Goal: Task Accomplishment & Management: Manage account settings

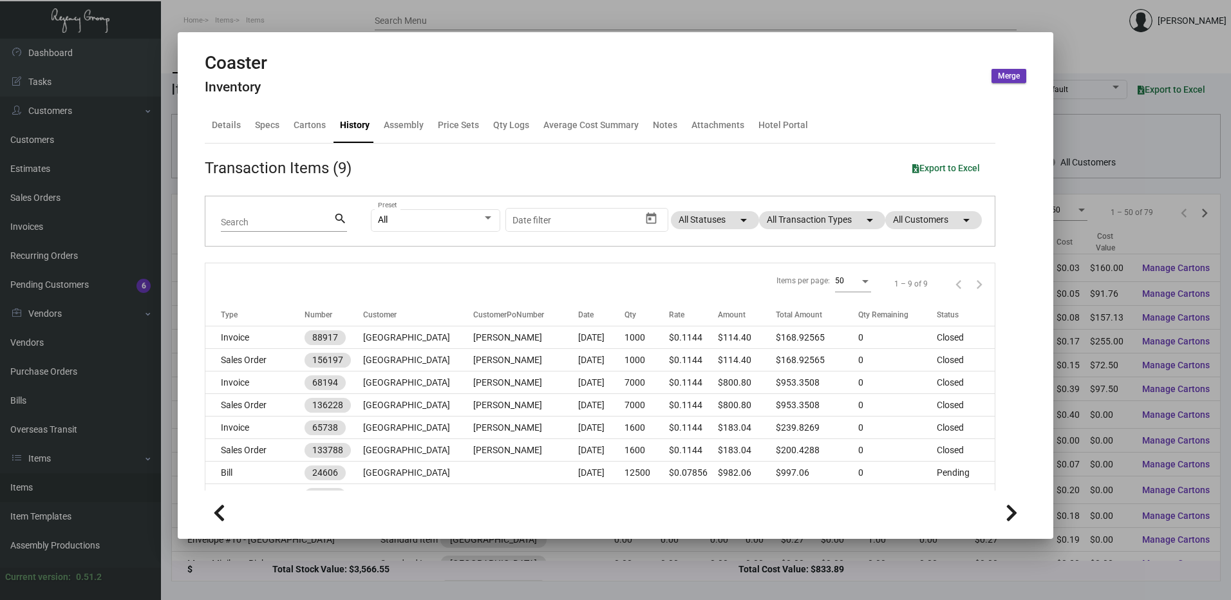
click at [340, 12] on div at bounding box center [615, 300] width 1231 height 600
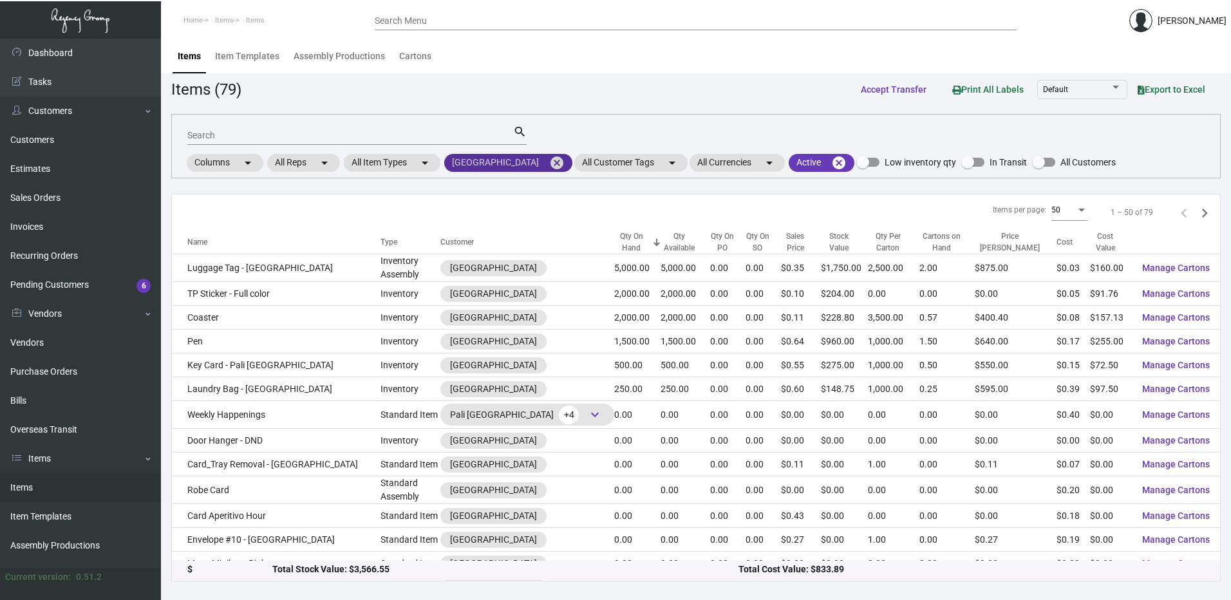
click at [549, 162] on mat-icon "cancel" at bounding box center [556, 162] width 15 height 15
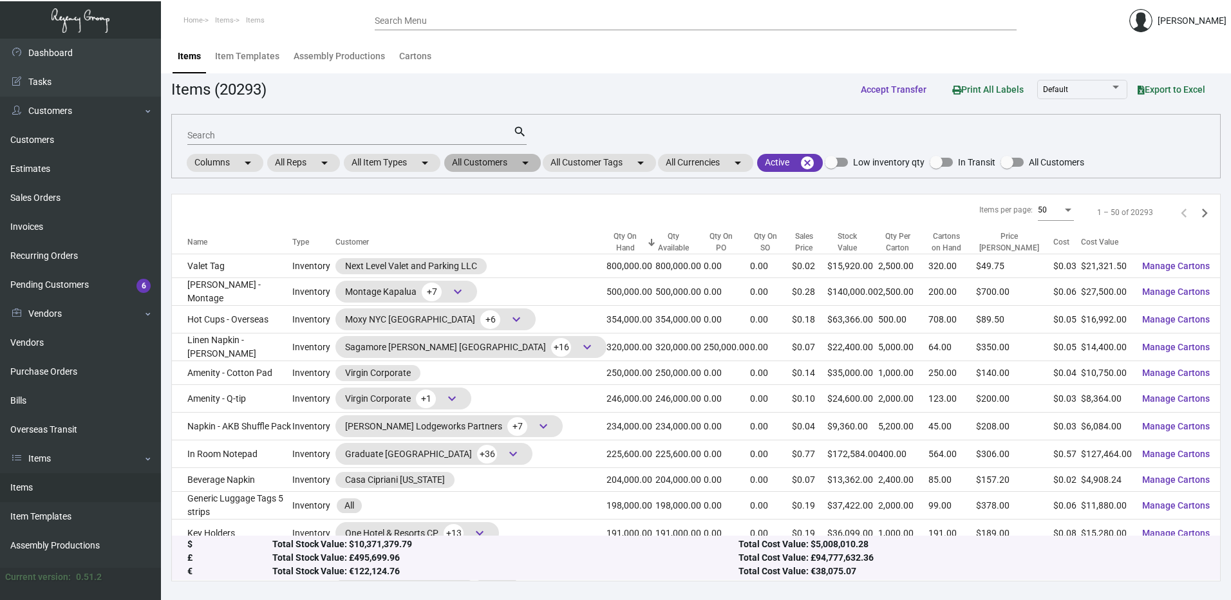
click at [504, 167] on mat-chip "All Customers arrow_drop_down" at bounding box center [492, 163] width 97 height 18
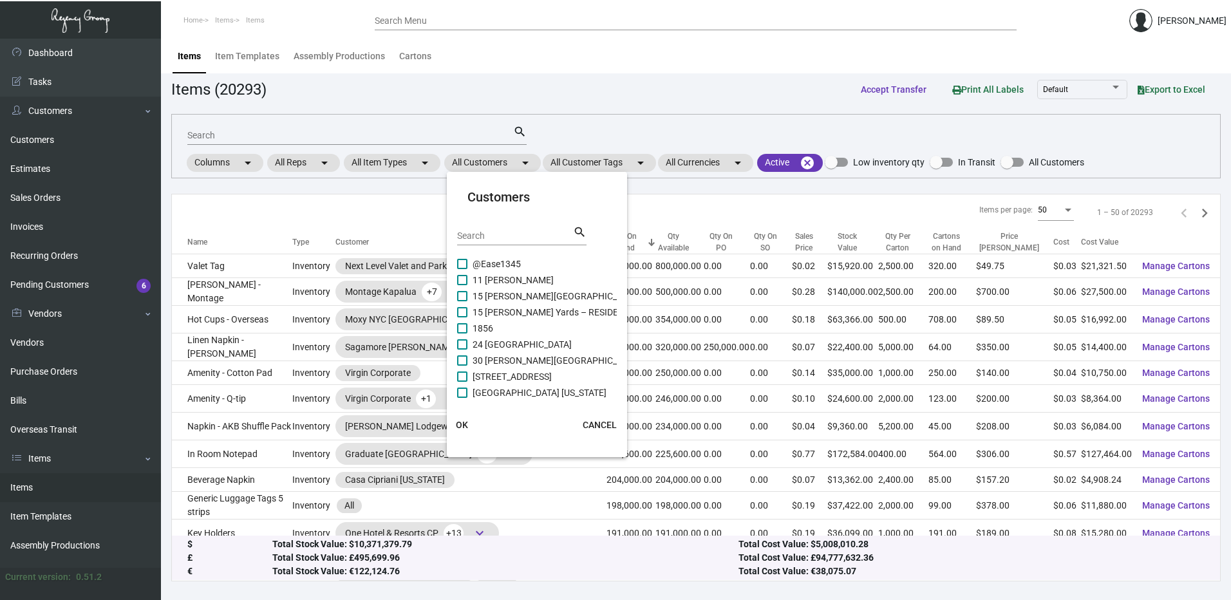
click at [498, 238] on input "Search" at bounding box center [515, 236] width 116 height 10
type input "nia"
click at [463, 336] on span at bounding box center [462, 341] width 10 height 10
click at [462, 346] on input "[GEOGRAPHIC_DATA]" at bounding box center [461, 346] width 1 height 1
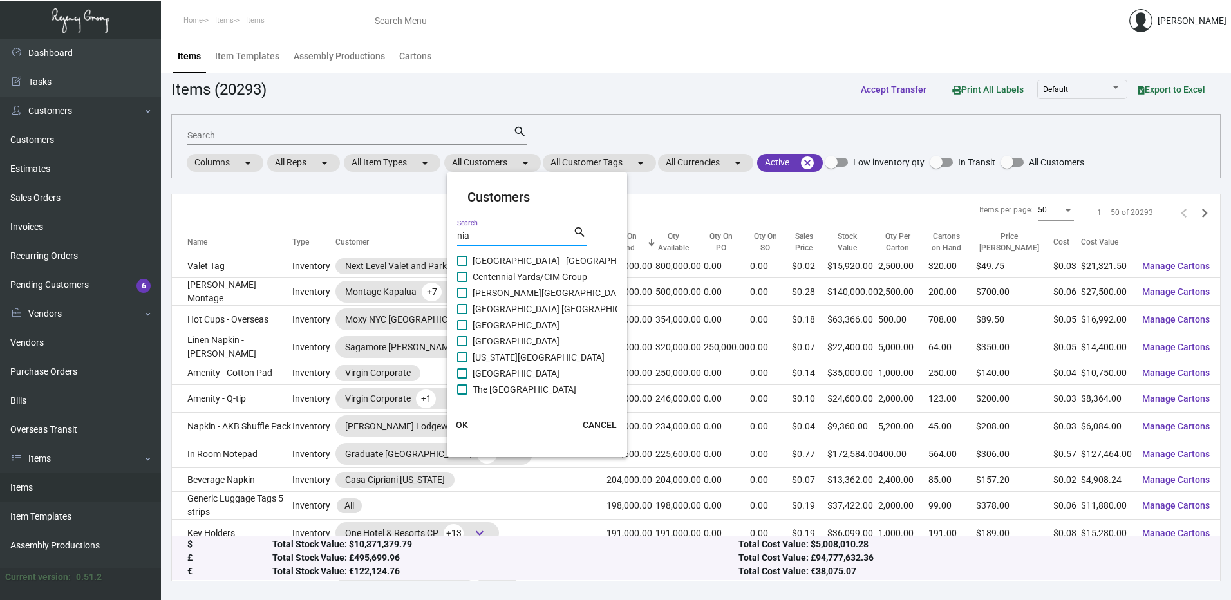
checkbox input "true"
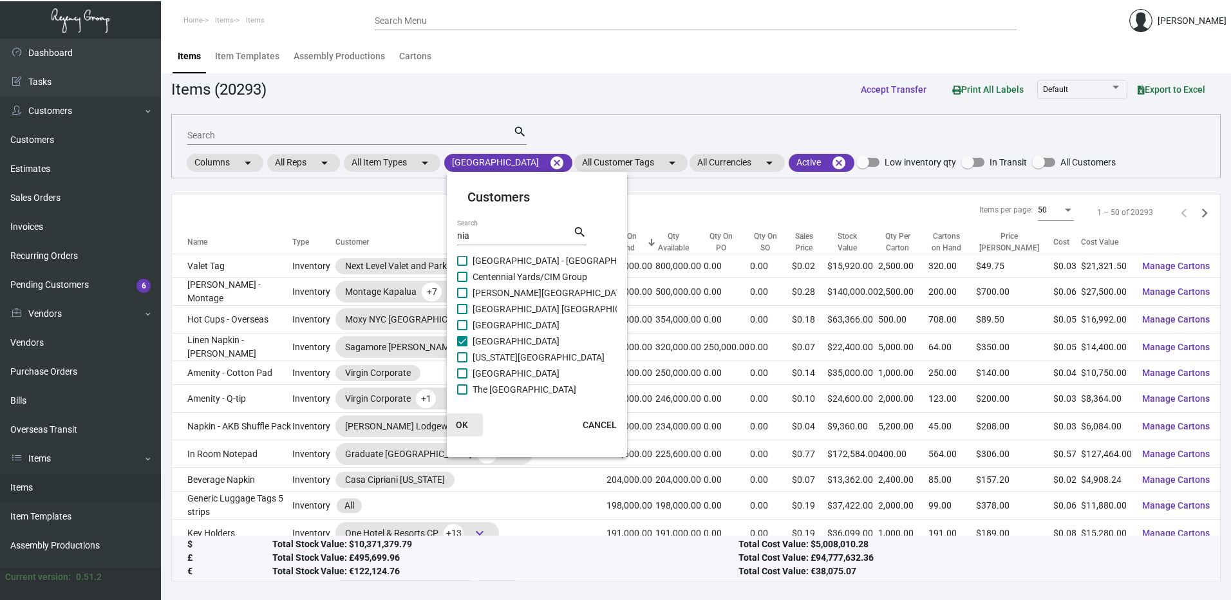
click at [463, 420] on button "OK" at bounding box center [462, 424] width 41 height 23
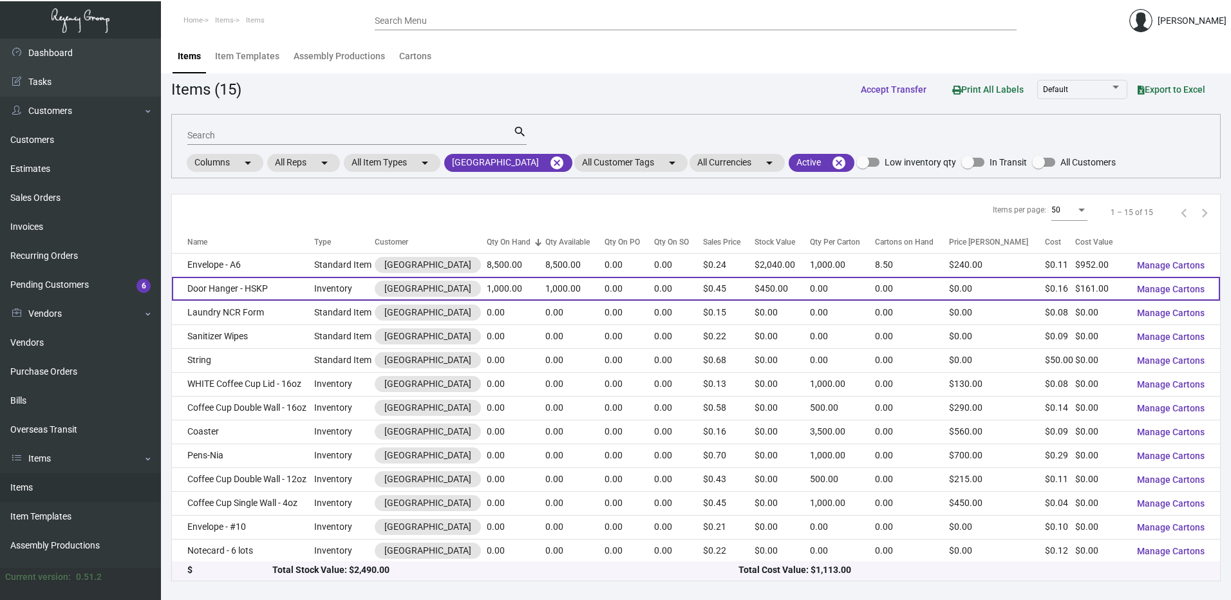
click at [257, 285] on td "Door Hanger - HSKP" at bounding box center [243, 289] width 142 height 24
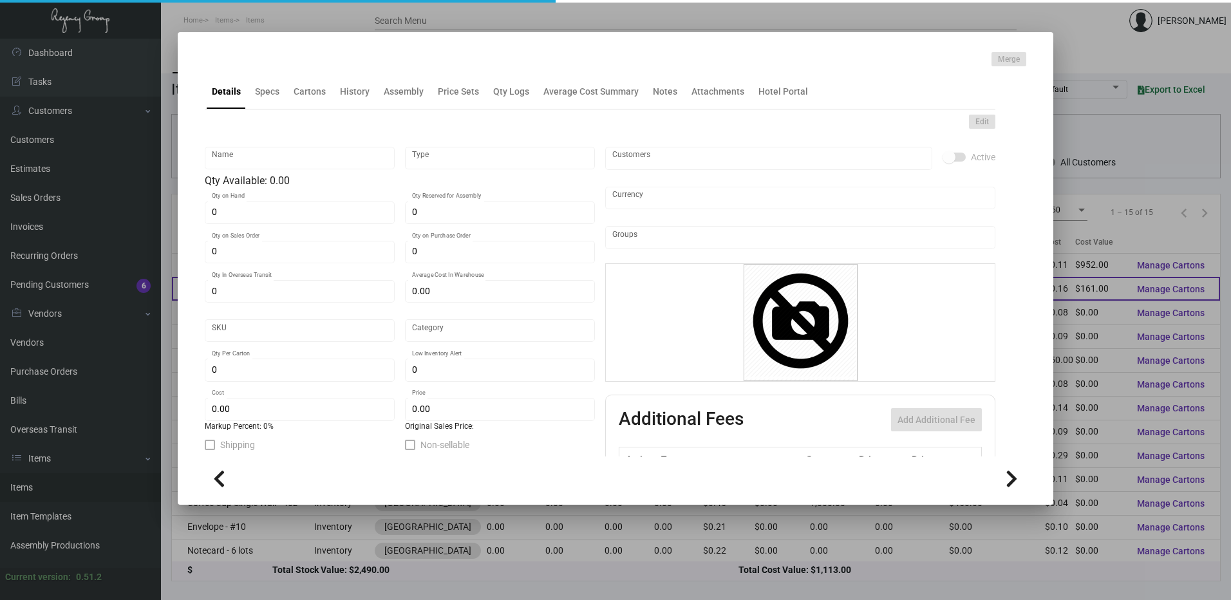
type input "Door Hanger - HSKP"
type input "Inventory"
type input "1,000"
type input "$ 0.53667"
type input "312-Door Hanger-43"
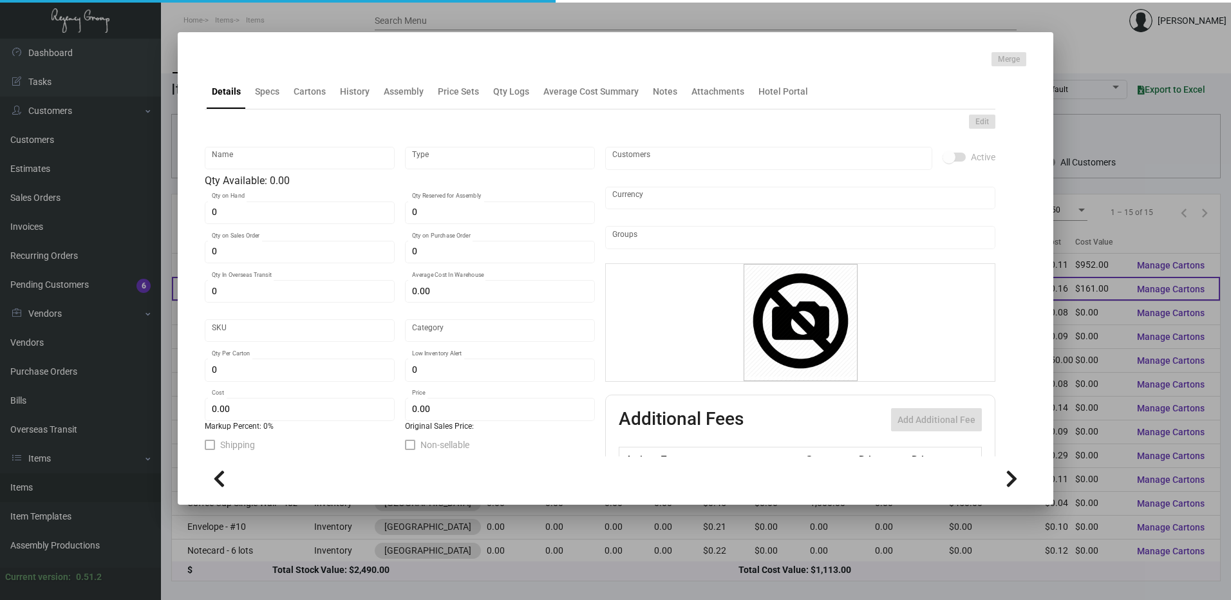
type input "Standard"
type input "$ 0.161"
type input "$ 0.45"
checkbox input "true"
type input "United States Dollar $"
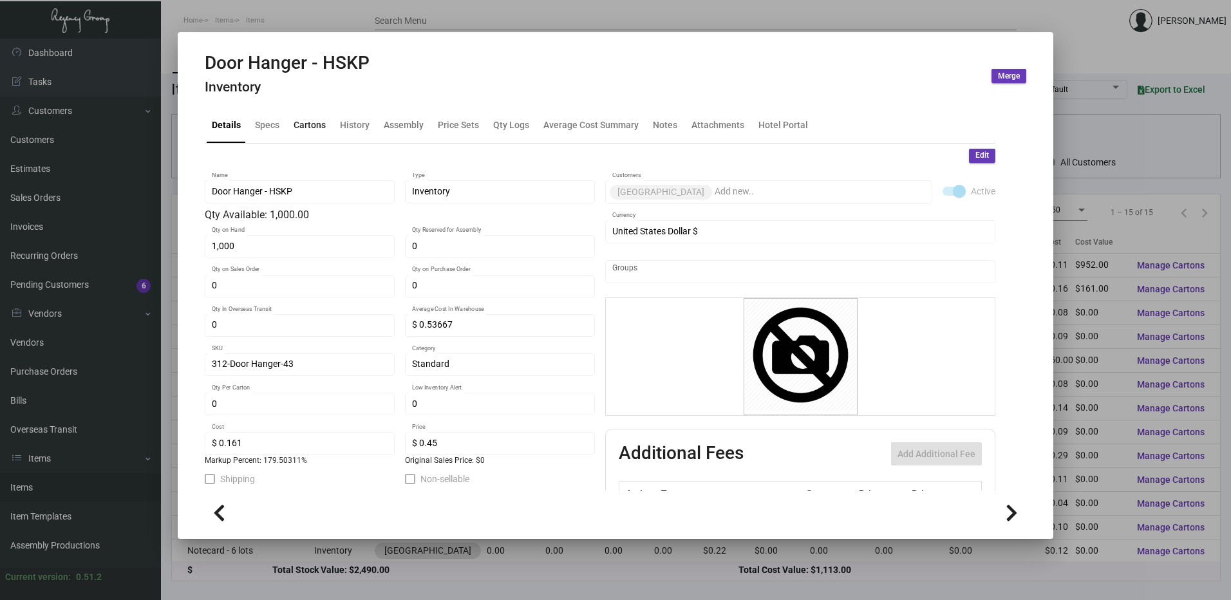
click at [325, 120] on div "Cartons" at bounding box center [309, 125] width 42 height 31
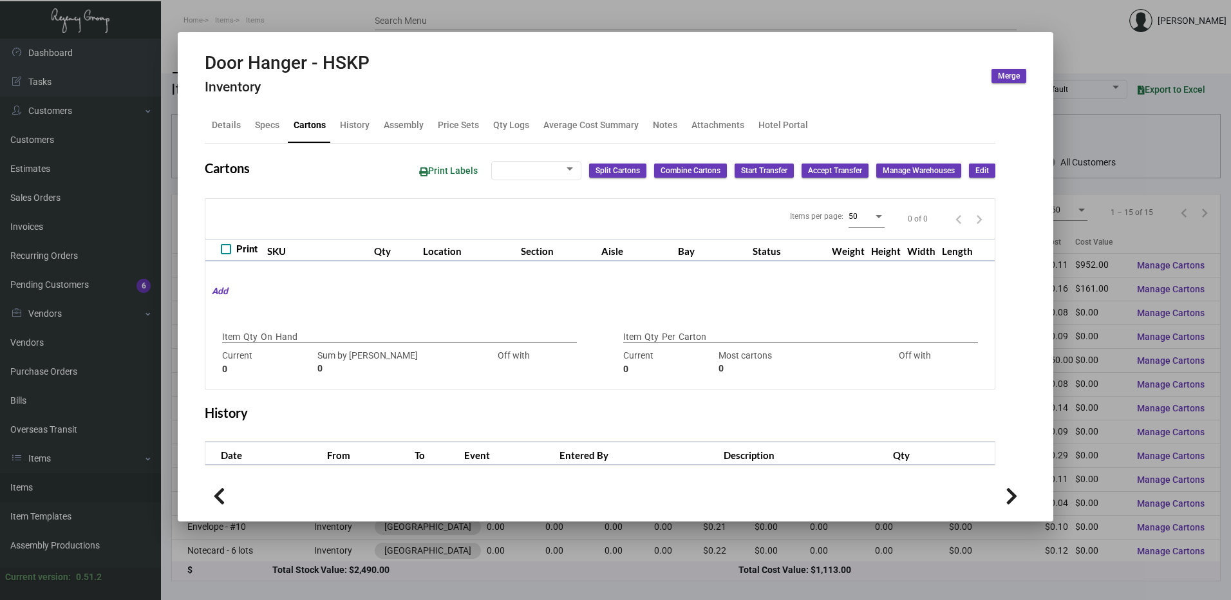
checkbox input "true"
type input "1,000"
type input "1000"
type input "0"
type input "2500"
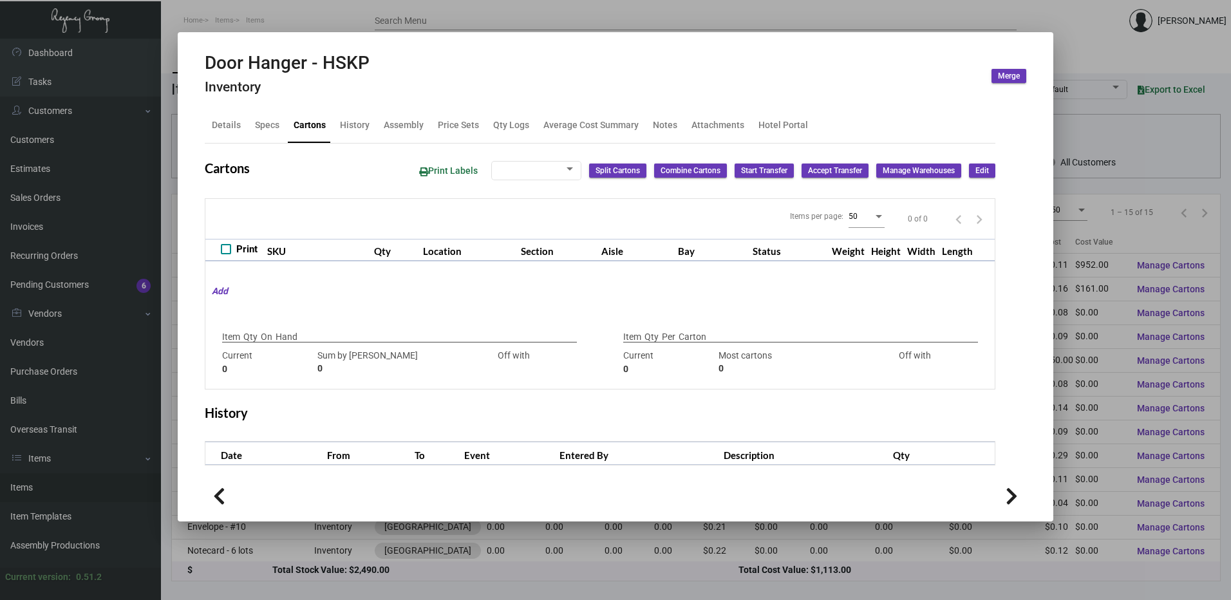
type input "-2500"
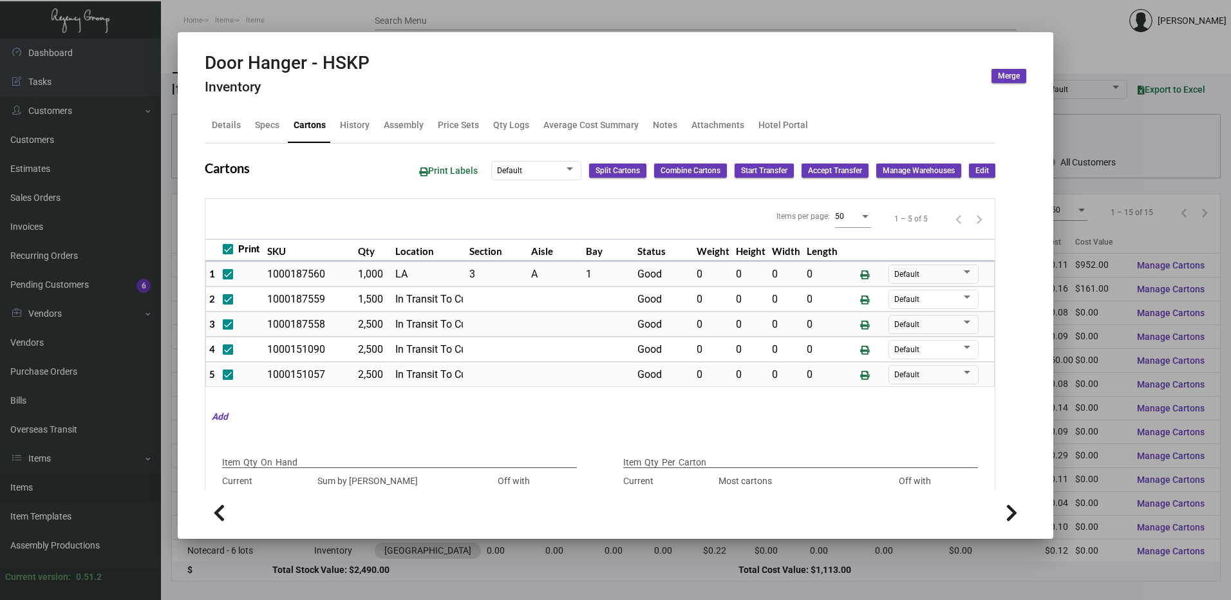
click at [978, 166] on span "Edit" at bounding box center [982, 170] width 14 height 11
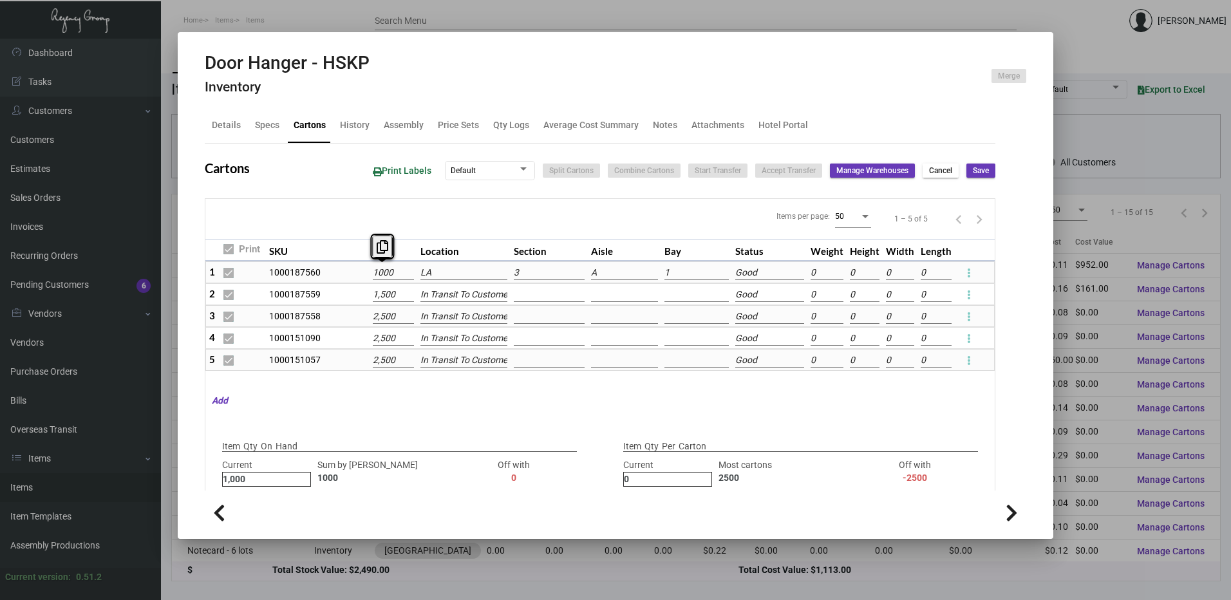
click at [395, 268] on input "1000" at bounding box center [393, 273] width 41 height 14
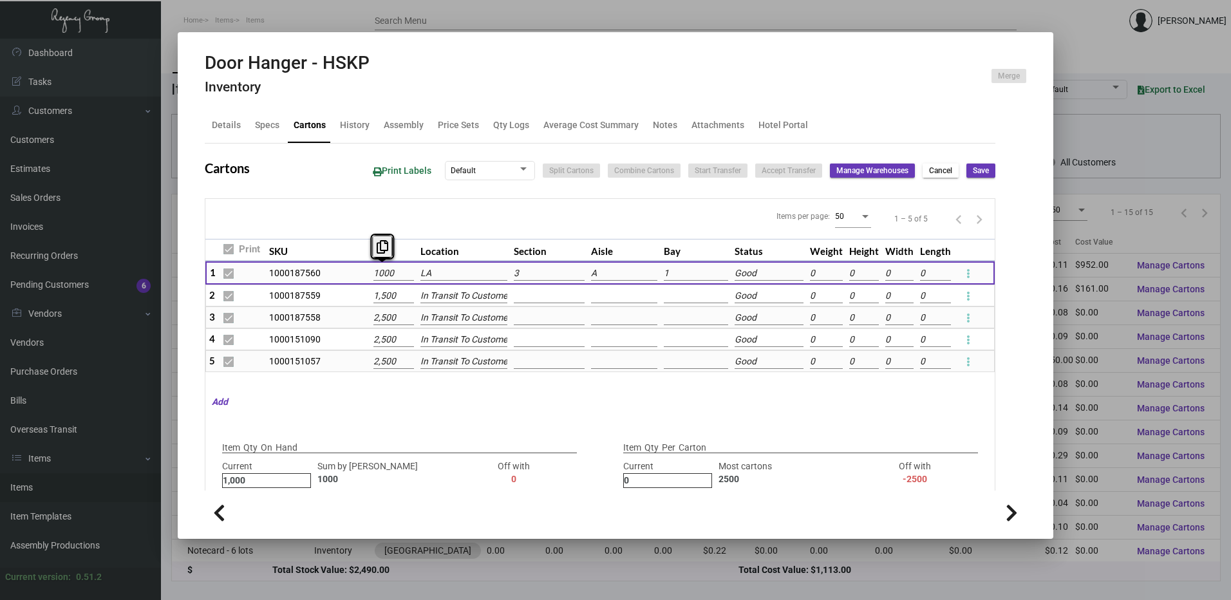
type input "1,000"
click at [442, 273] on input "LA" at bounding box center [463, 273] width 87 height 14
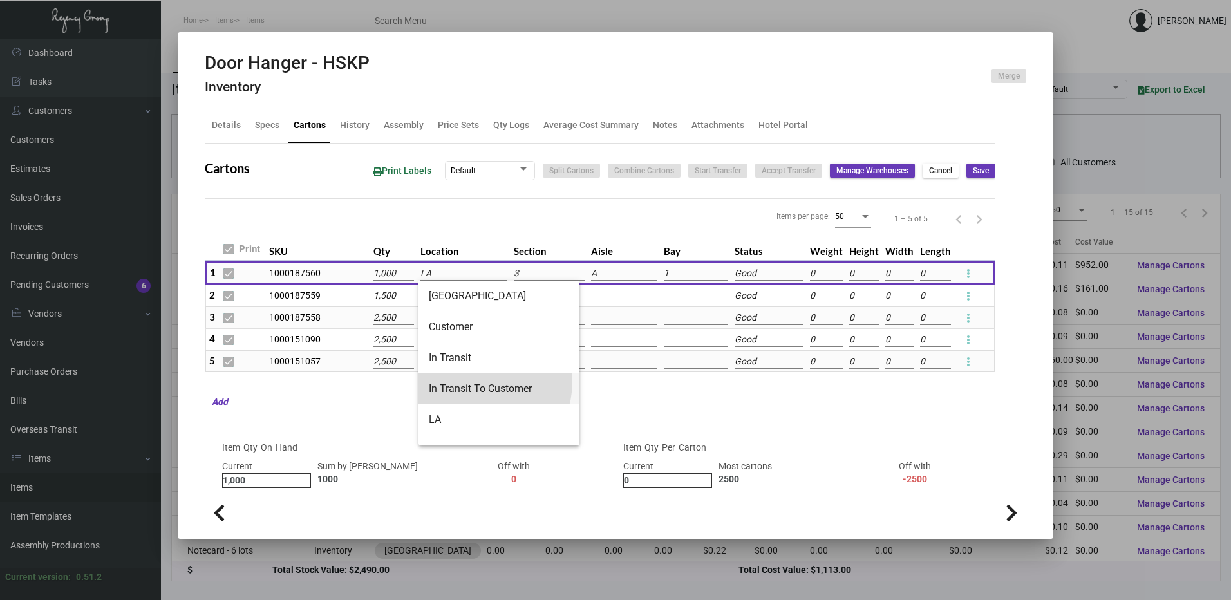
click at [486, 382] on span "In Transit To Customer" at bounding box center [499, 388] width 140 height 31
type input "In Transit To Customer"
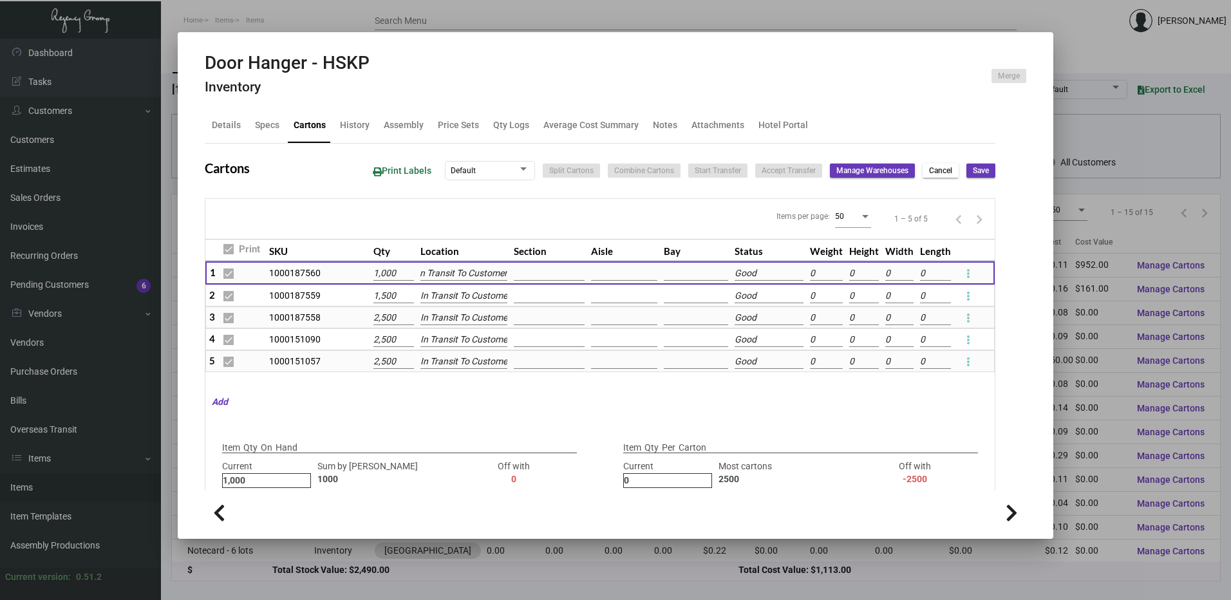
click at [974, 174] on span "Save" at bounding box center [981, 170] width 16 height 11
checkbox input "false"
type input "0"
checkbox input "false"
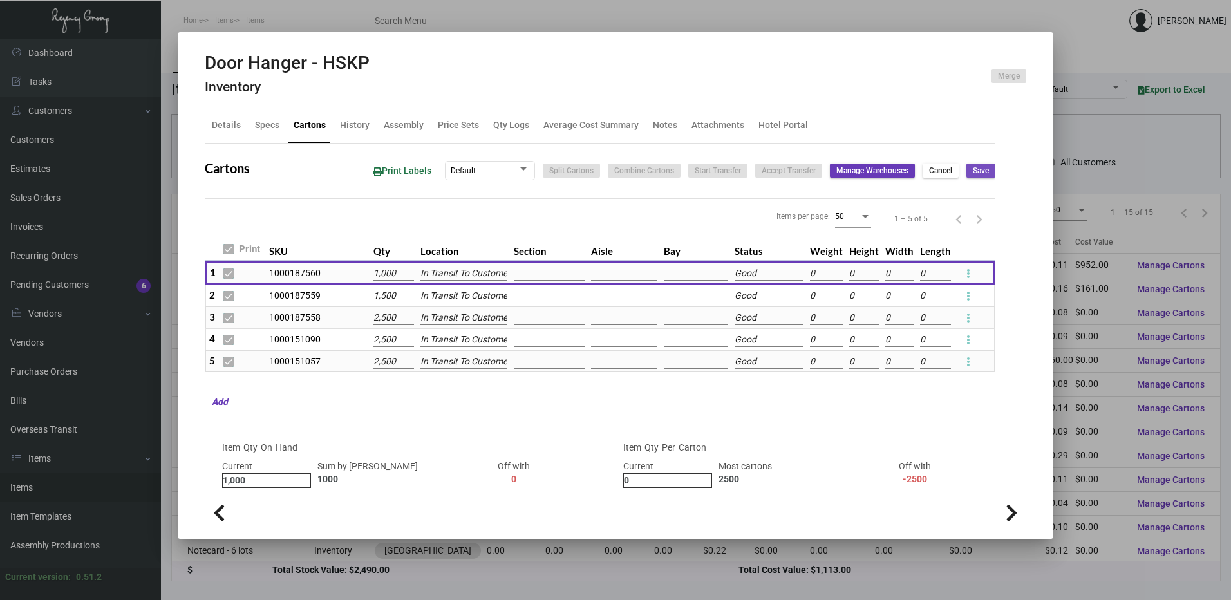
type input "0"
checkbox input "false"
type input "0"
checkbox input "false"
type input "0"
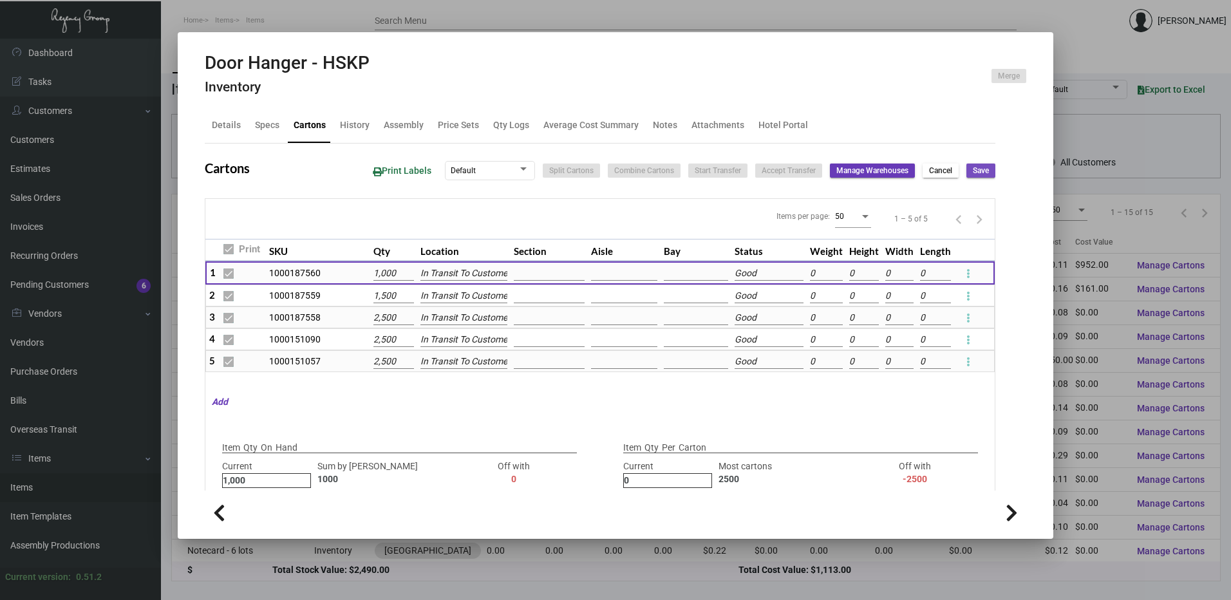
checkbox input "false"
type input "0"
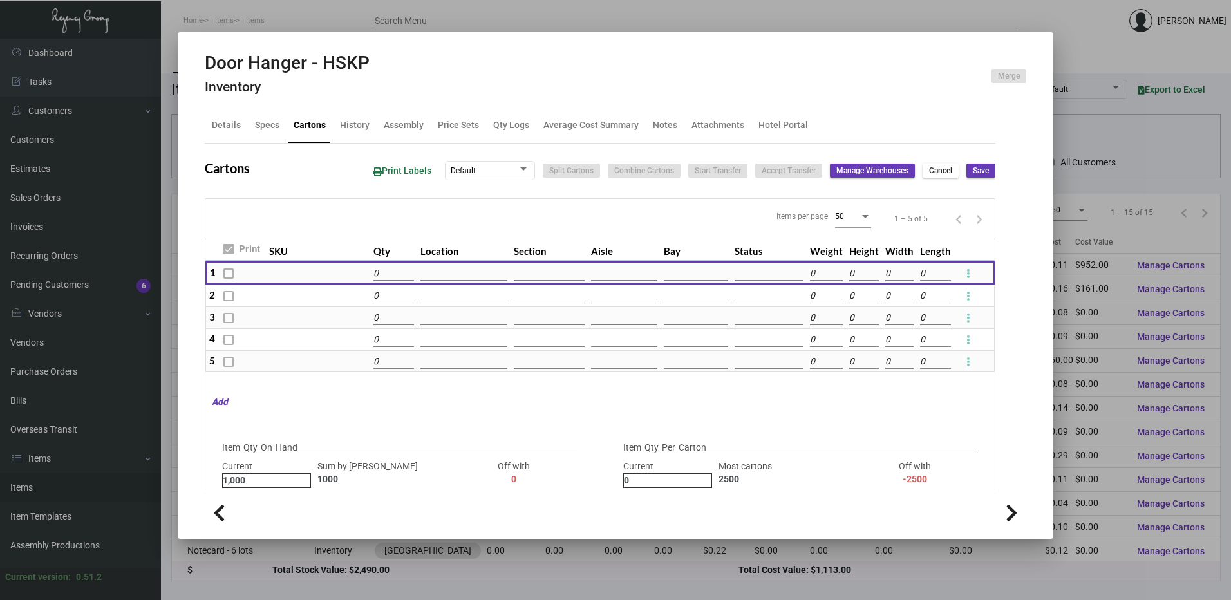
type input "0"
type input "+1000"
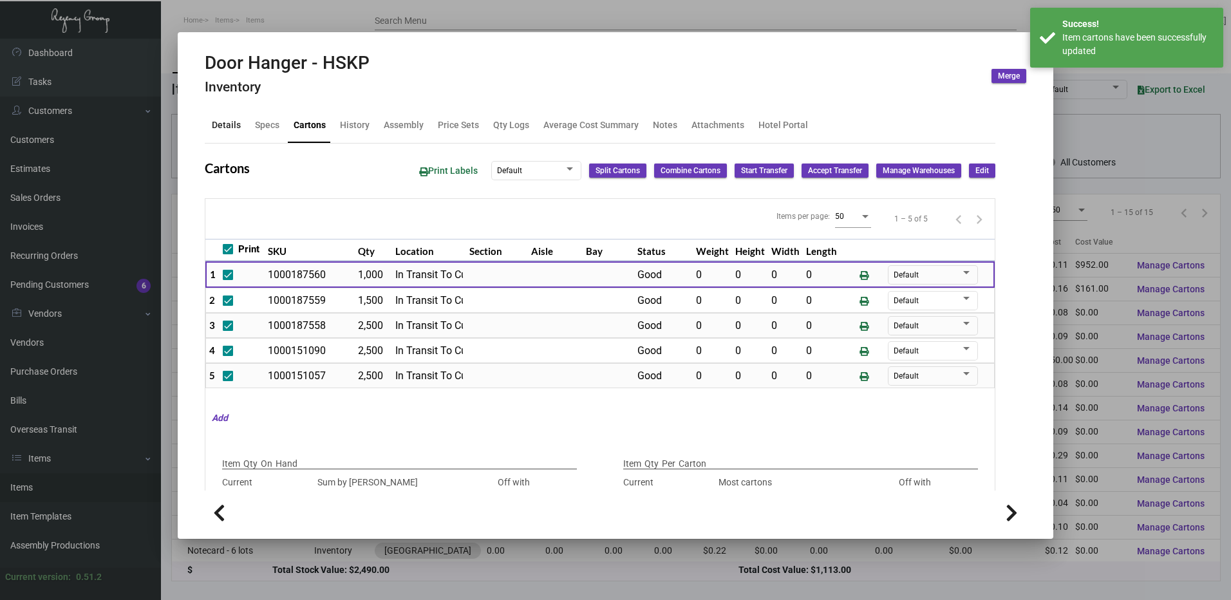
click at [231, 127] on div "Details" at bounding box center [226, 125] width 29 height 14
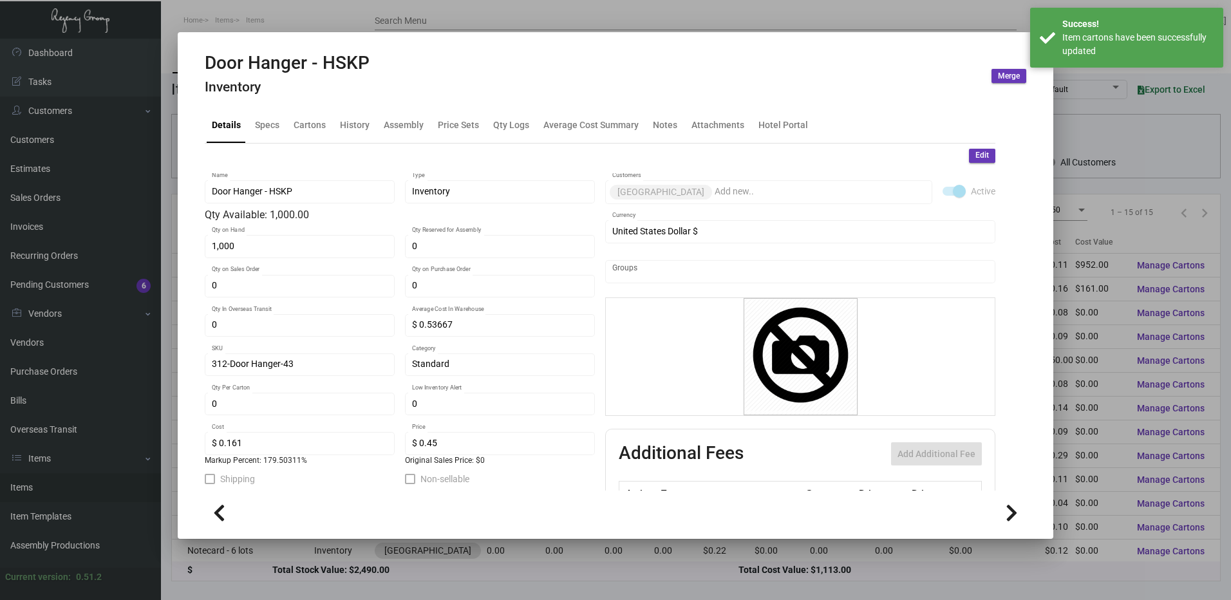
drag, startPoint x: 967, startPoint y: 153, endPoint x: 369, endPoint y: 244, distance: 605.5
click at [953, 153] on div "Edit" at bounding box center [600, 156] width 790 height 14
click at [975, 154] on span "Edit" at bounding box center [982, 155] width 14 height 11
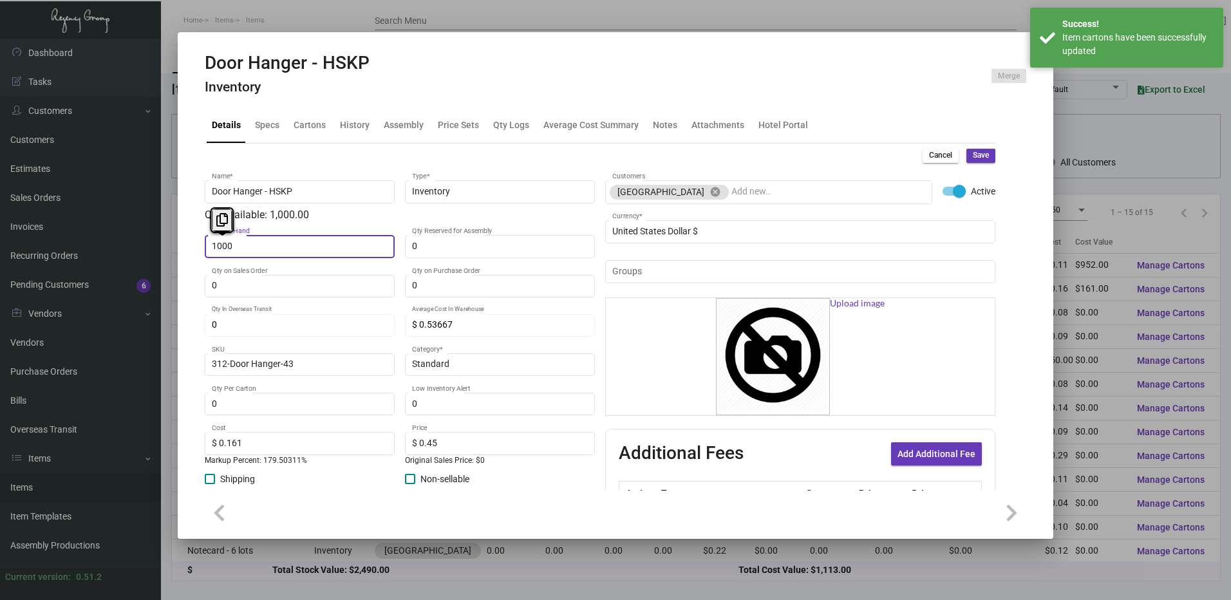
click at [277, 247] on input "1000" at bounding box center [300, 246] width 176 height 10
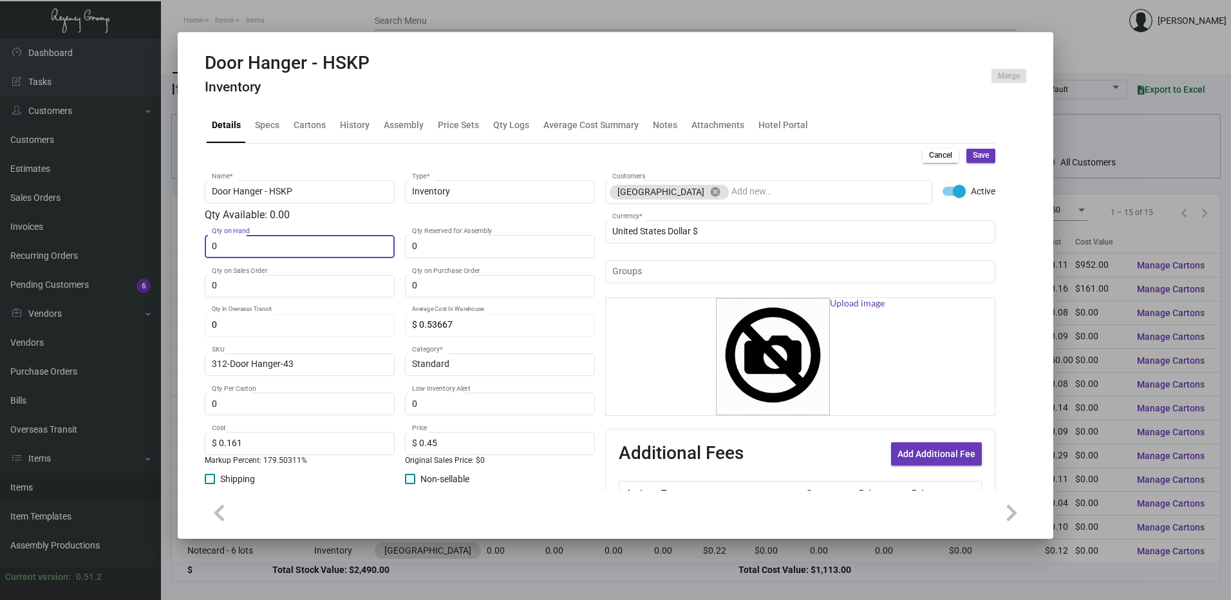
type input "0"
click at [977, 149] on button "Save" at bounding box center [980, 156] width 29 height 14
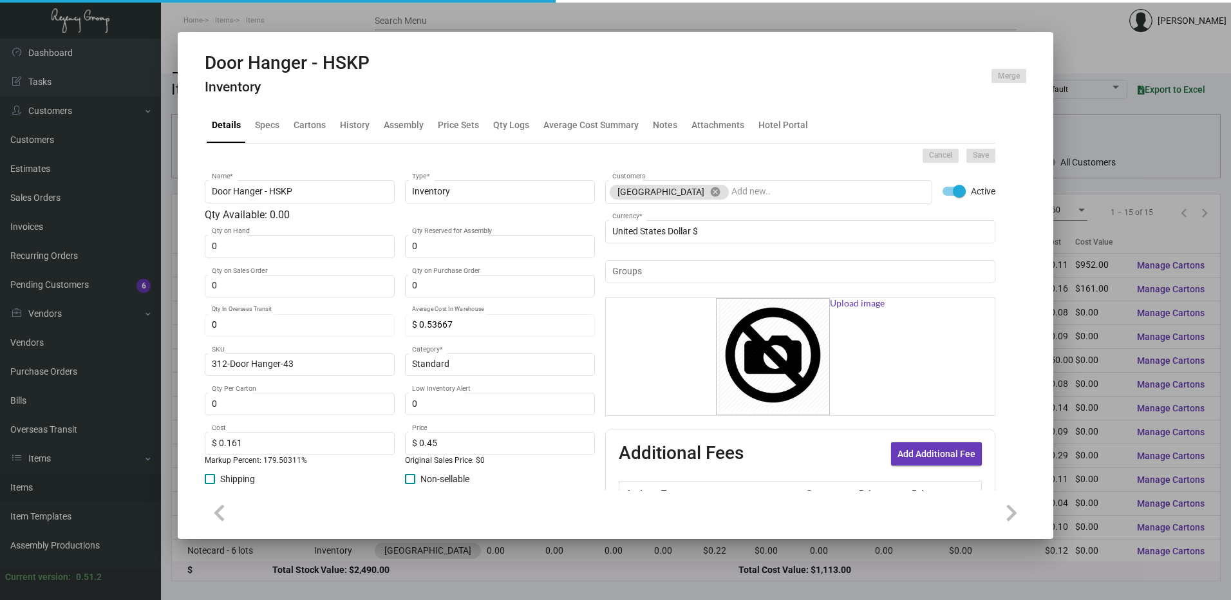
type input "$ 0.00"
checkbox input "false"
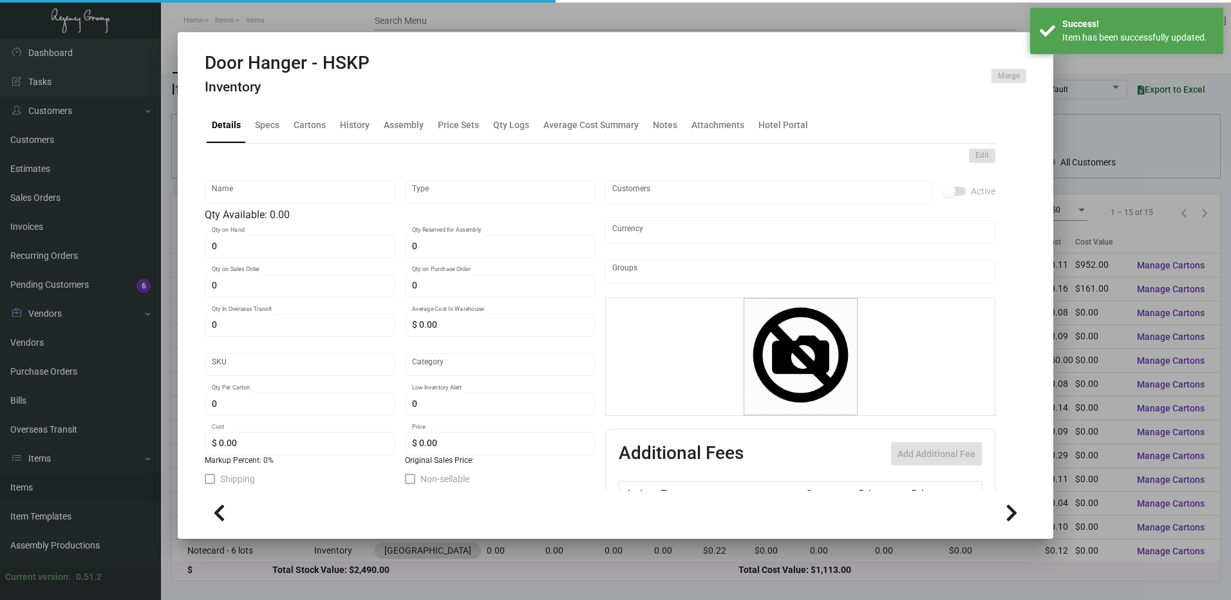
type input "Door Hanger - HSKP"
type input "Inventory"
type input "$ 0.53667"
type input "312-Door Hanger-43"
type input "Standard"
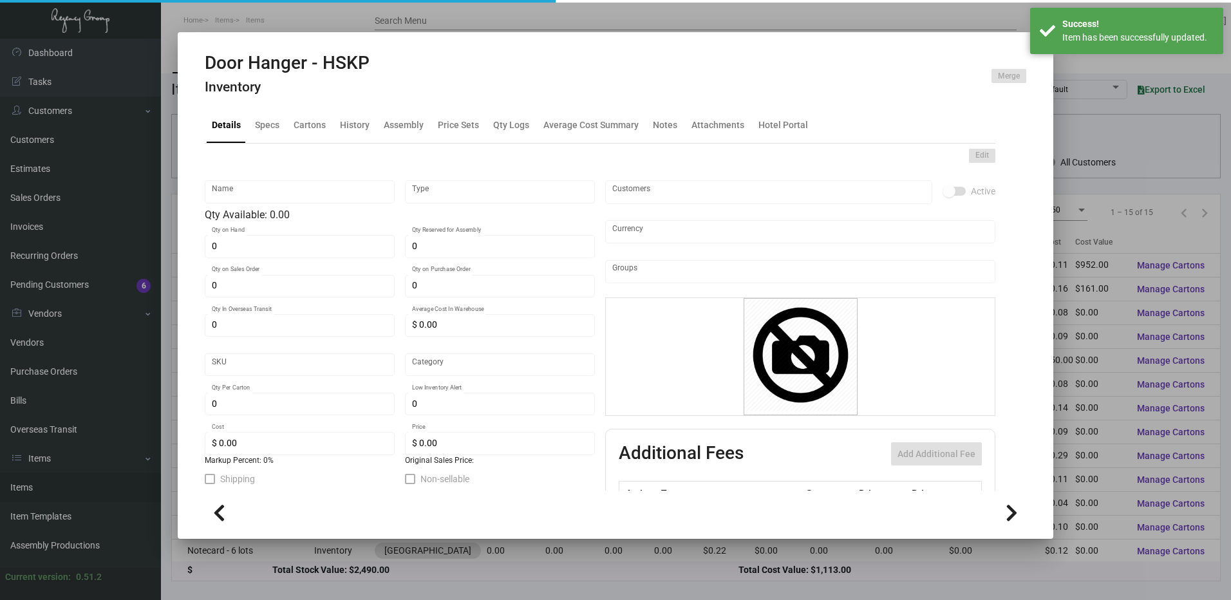
type input "$ 0.161"
type input "$ 0.45"
checkbox input "true"
type input "United States Dollar $"
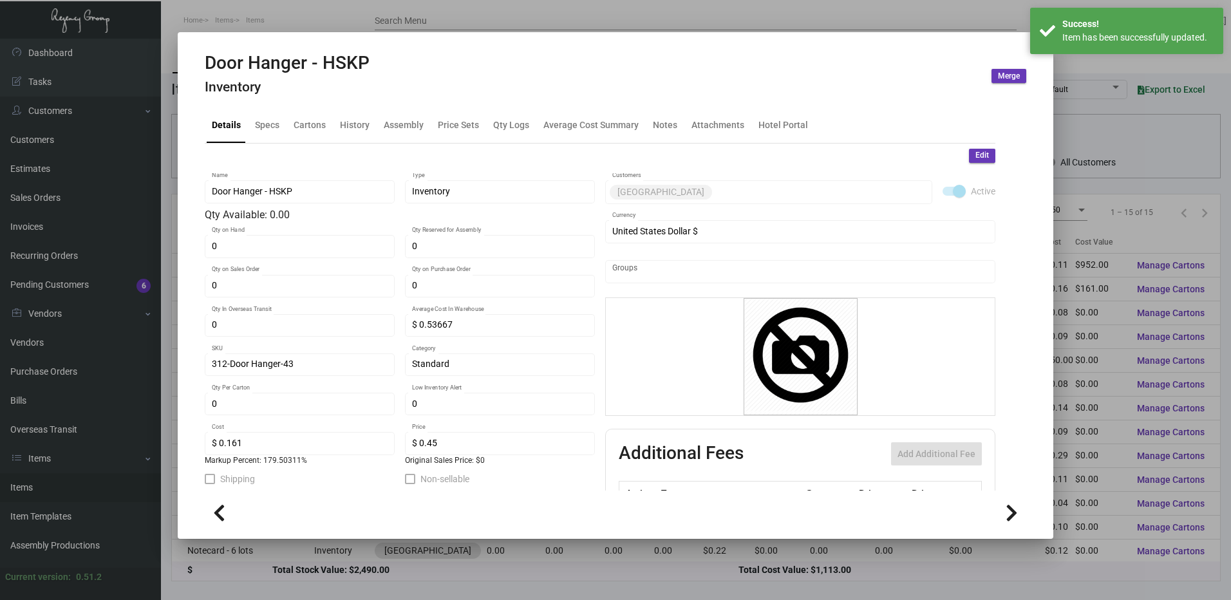
click at [371, 15] on div at bounding box center [615, 300] width 1231 height 600
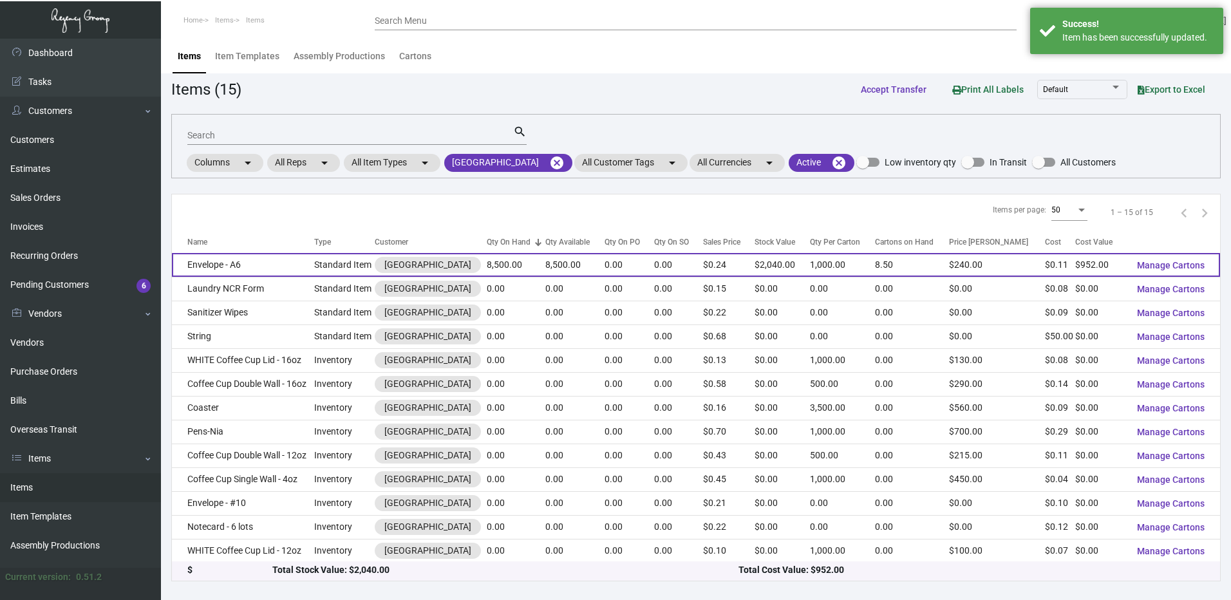
click at [259, 257] on td "Envelope - A6" at bounding box center [243, 265] width 142 height 24
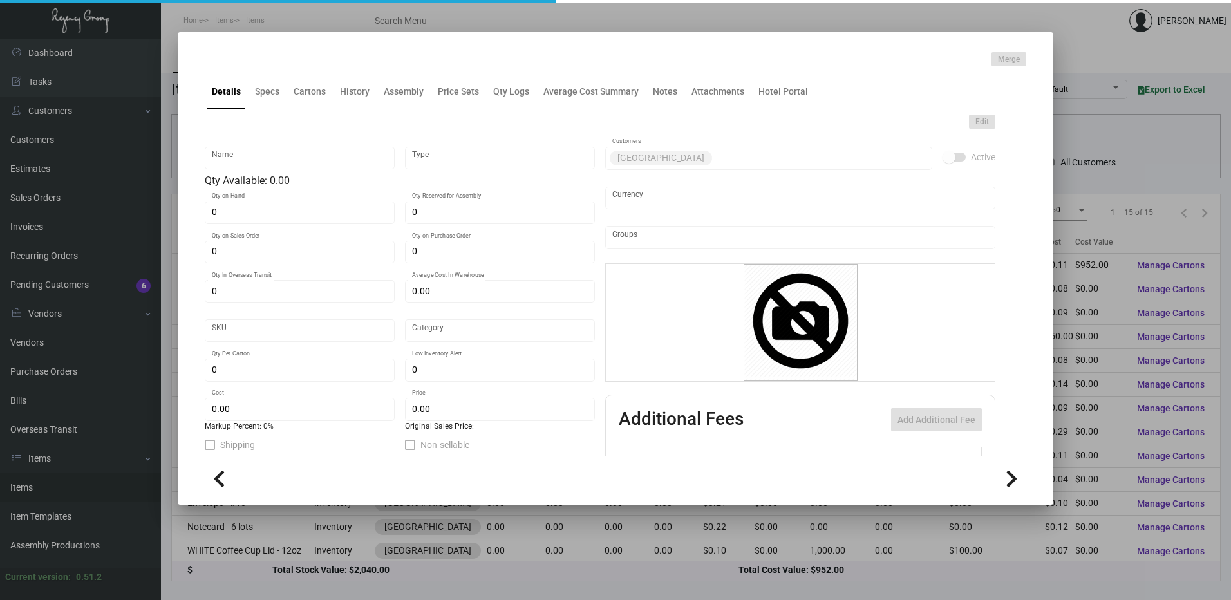
type input "Envelope - A6"
type input "Standard Item"
type input "8,500"
type input "$ 0.112"
type input "312-Envelope-77"
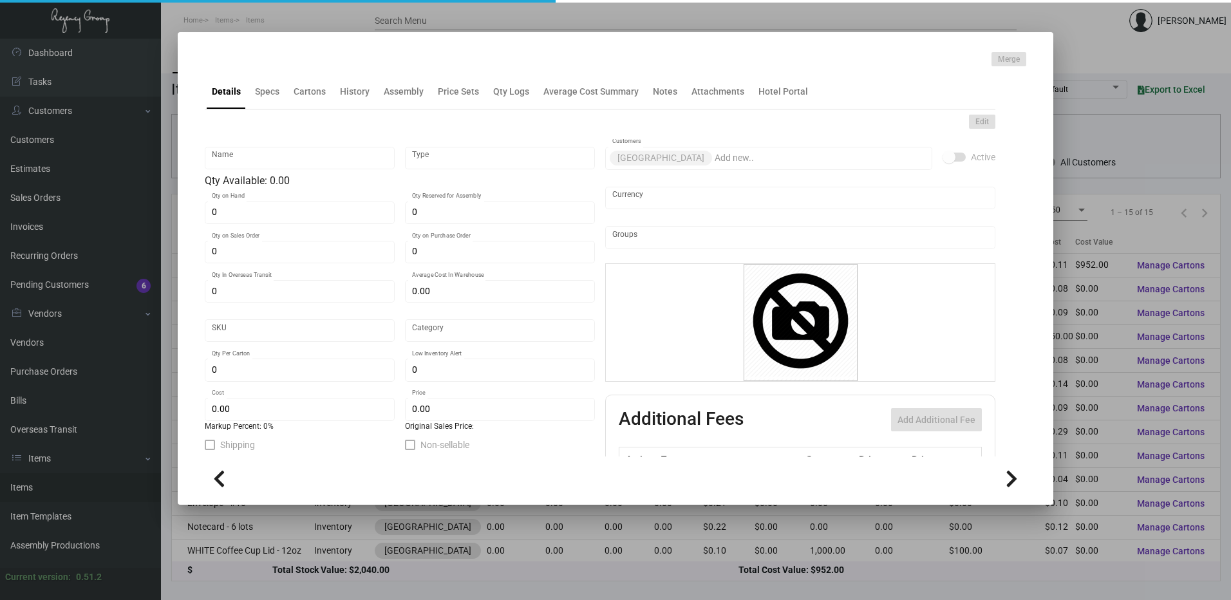
type input "Standard"
type input "1,000"
type input "$ 0.112"
type input "$ 0.24"
checkbox input "true"
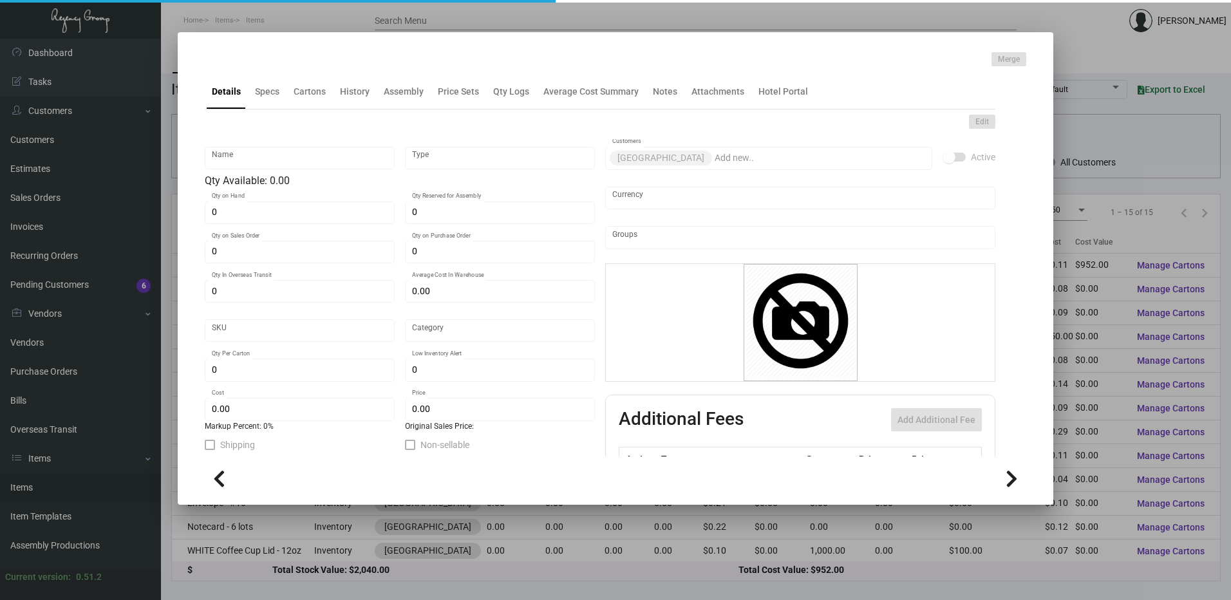
type input "United States Dollar $"
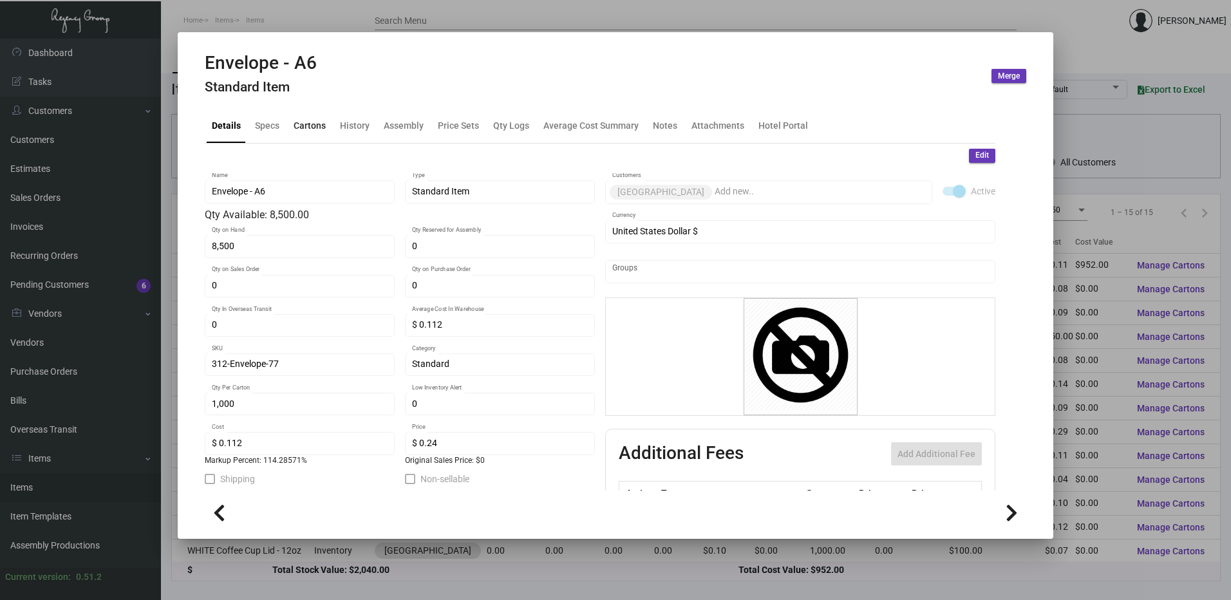
click at [322, 129] on div "Cartons" at bounding box center [309, 125] width 32 height 14
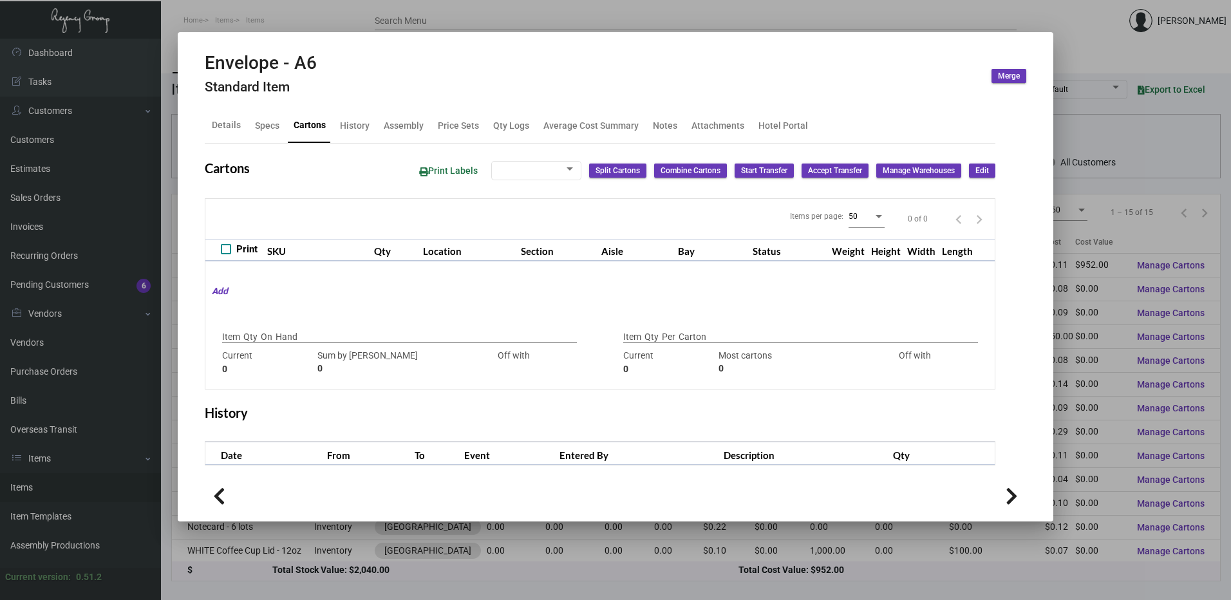
checkbox input "true"
type input "8,500"
type input "8500"
type input "0"
type input "1,000"
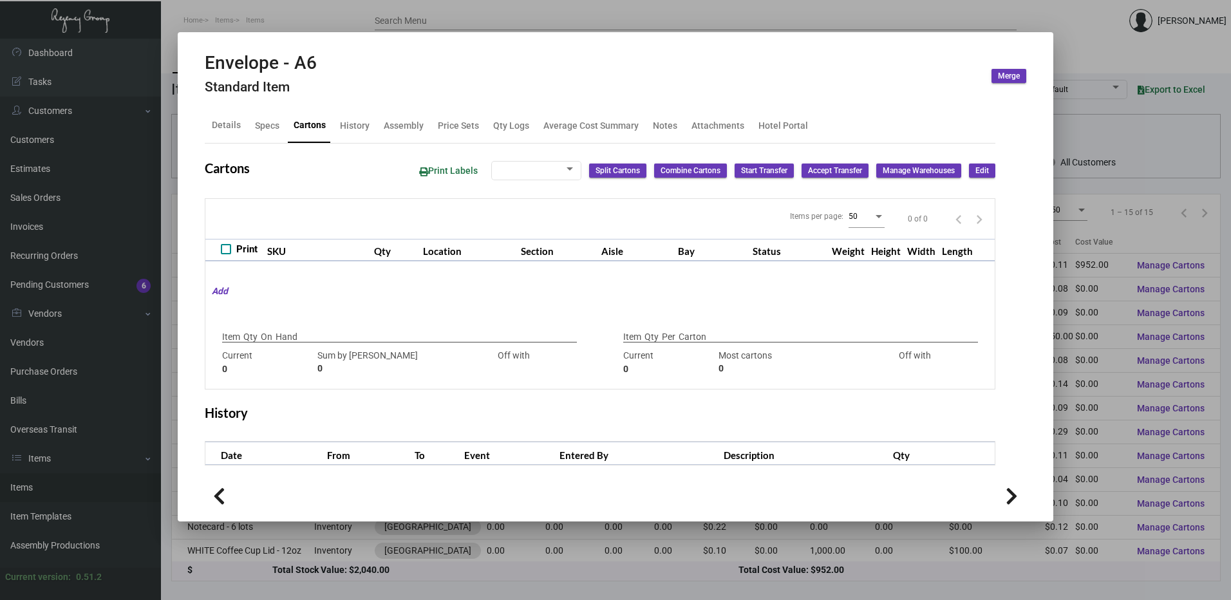
type input "1000"
type input "0"
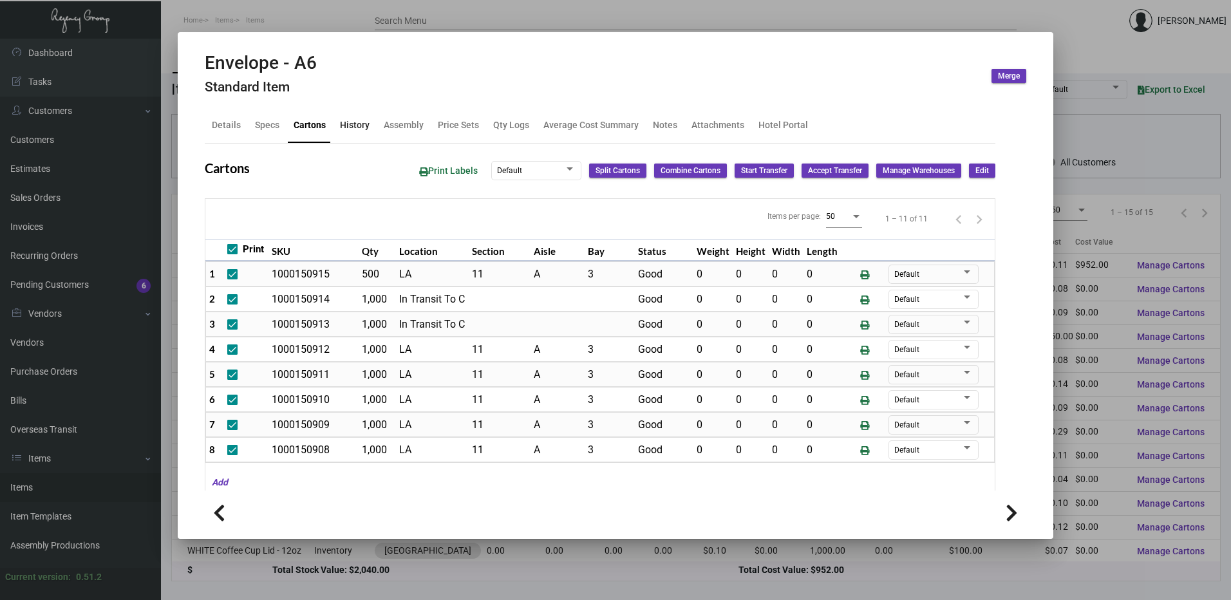
click at [366, 119] on div "History" at bounding box center [355, 125] width 30 height 14
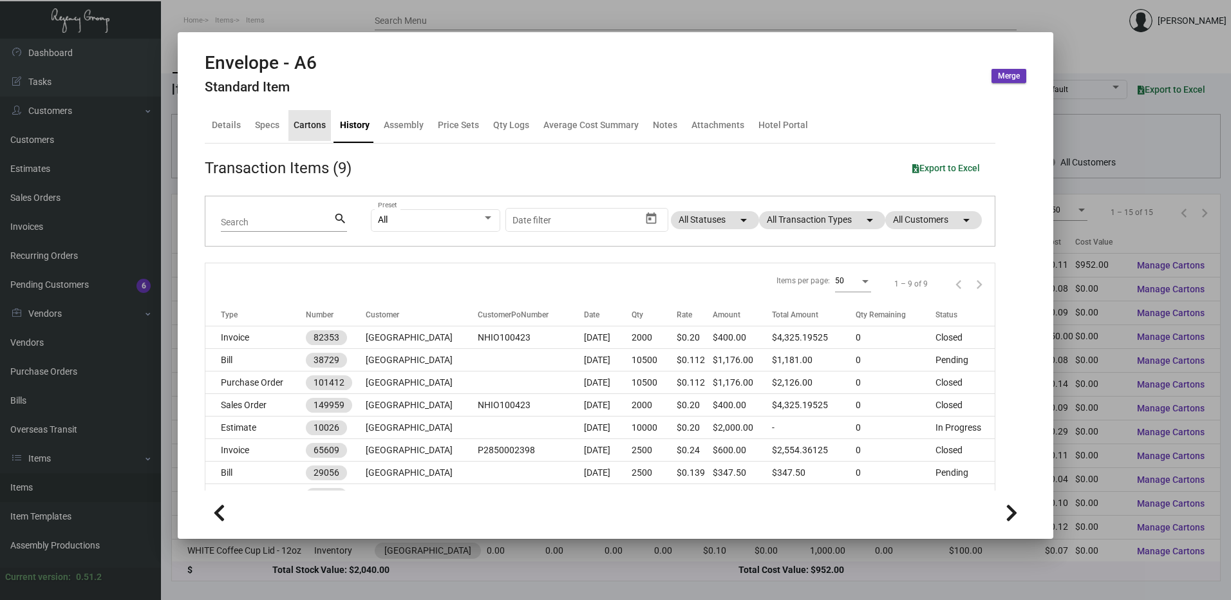
click at [299, 129] on div "Cartons" at bounding box center [309, 125] width 32 height 14
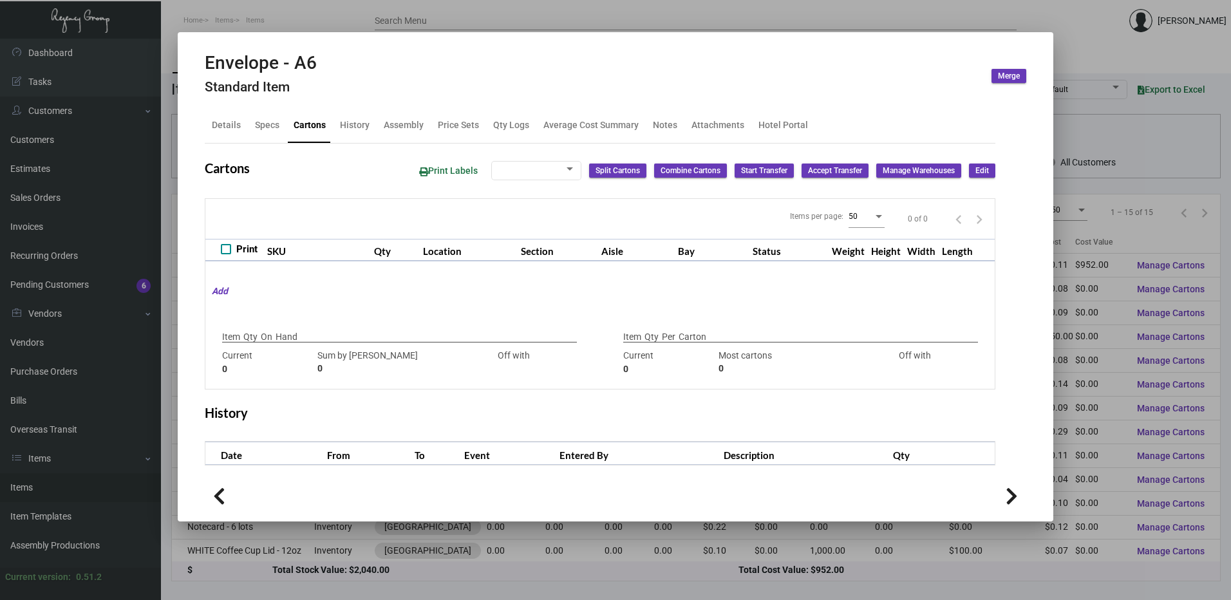
checkbox input "true"
type input "8,500"
type input "8500"
type input "0"
type input "1,000"
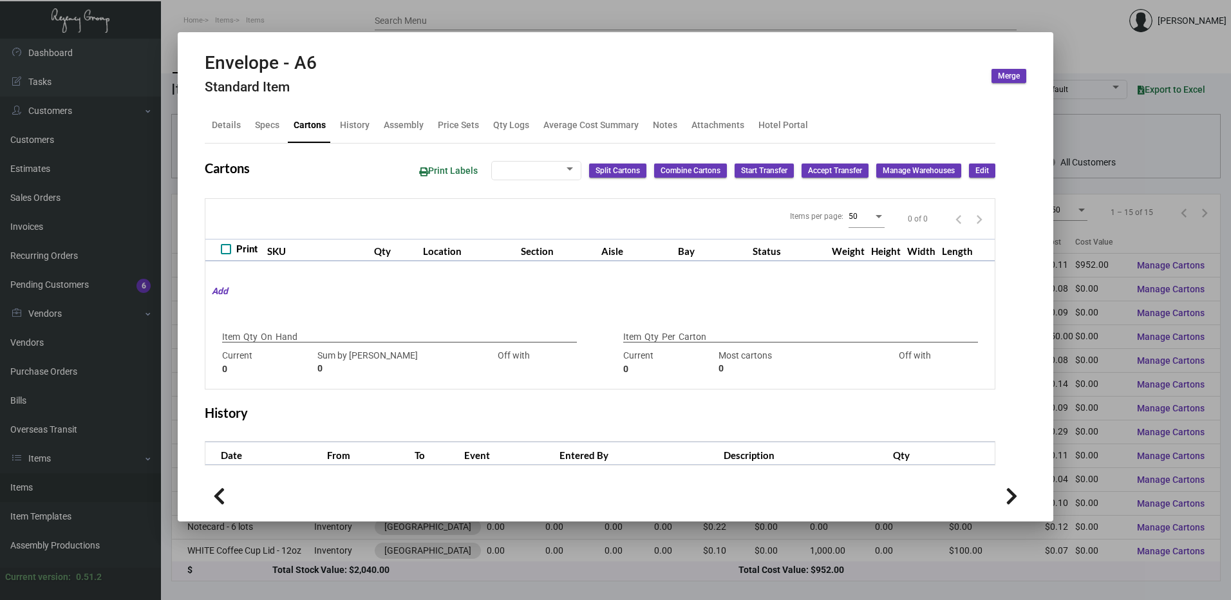
type input "1000"
type input "0"
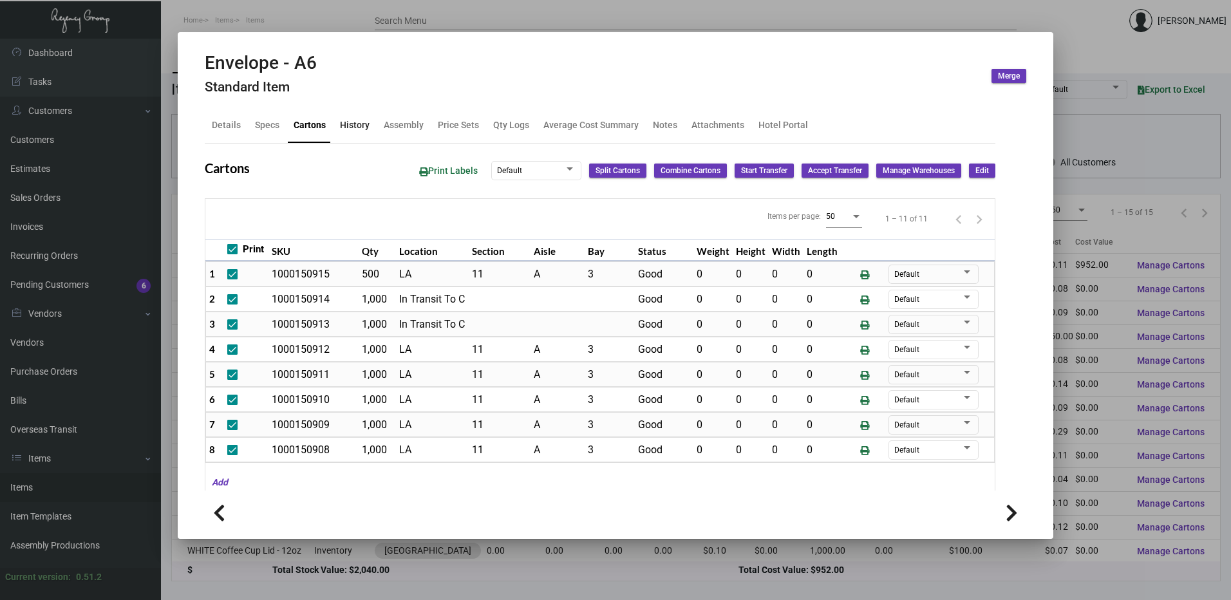
click at [342, 124] on div "History" at bounding box center [355, 125] width 30 height 14
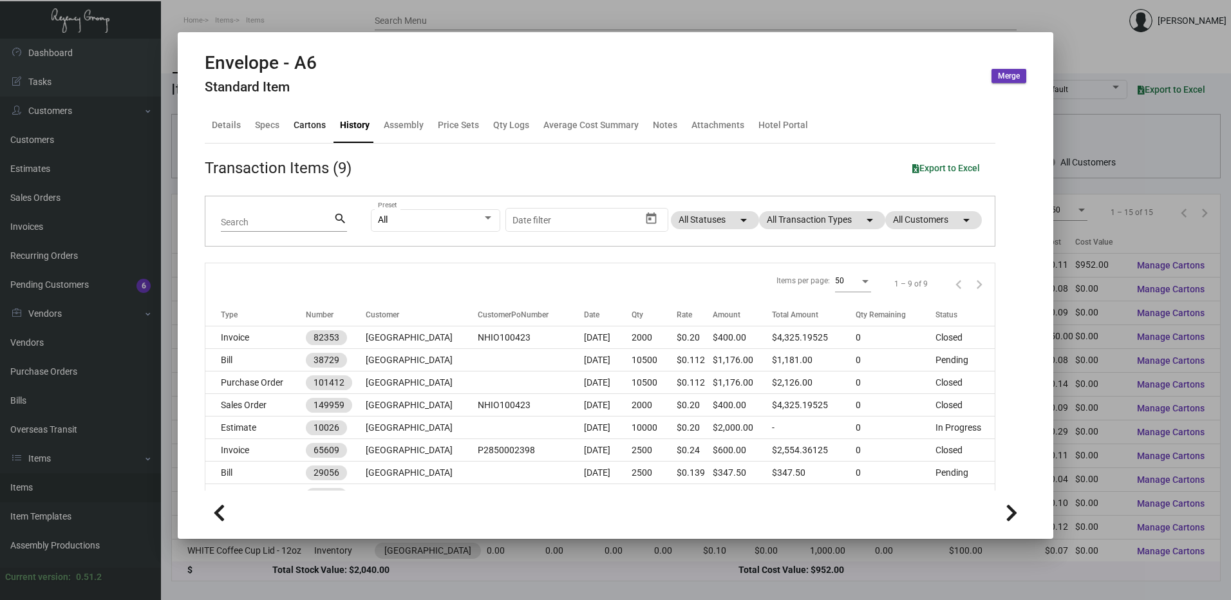
click at [326, 128] on div "Cartons" at bounding box center [309, 125] width 42 height 31
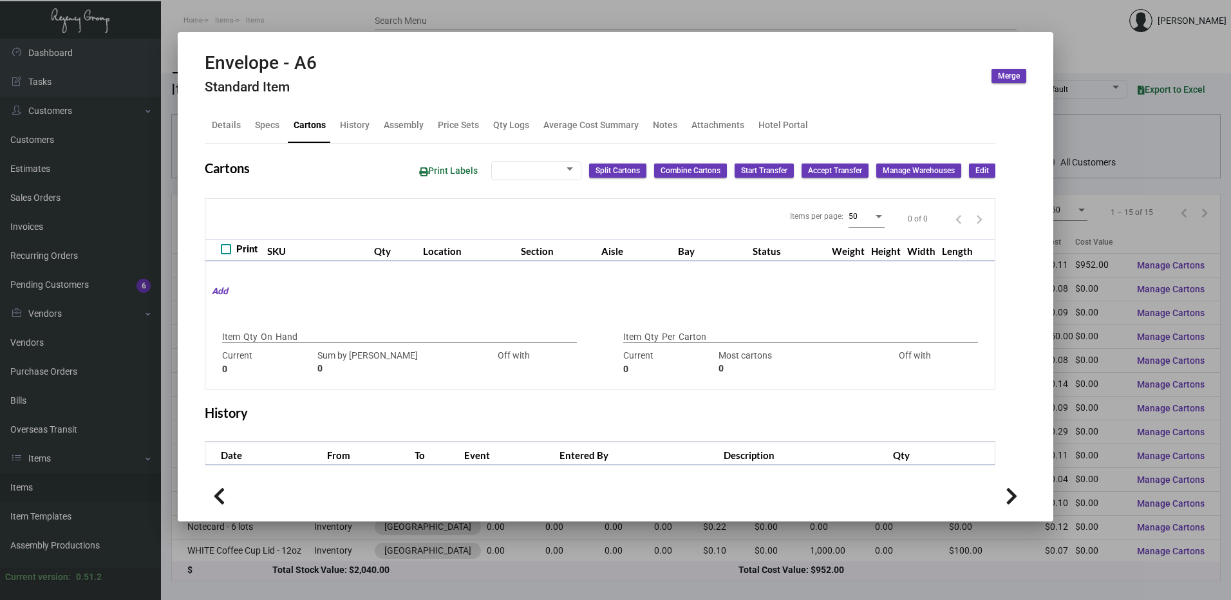
checkbox input "true"
type input "8,500"
type input "8500"
type input "0"
type input "1,000"
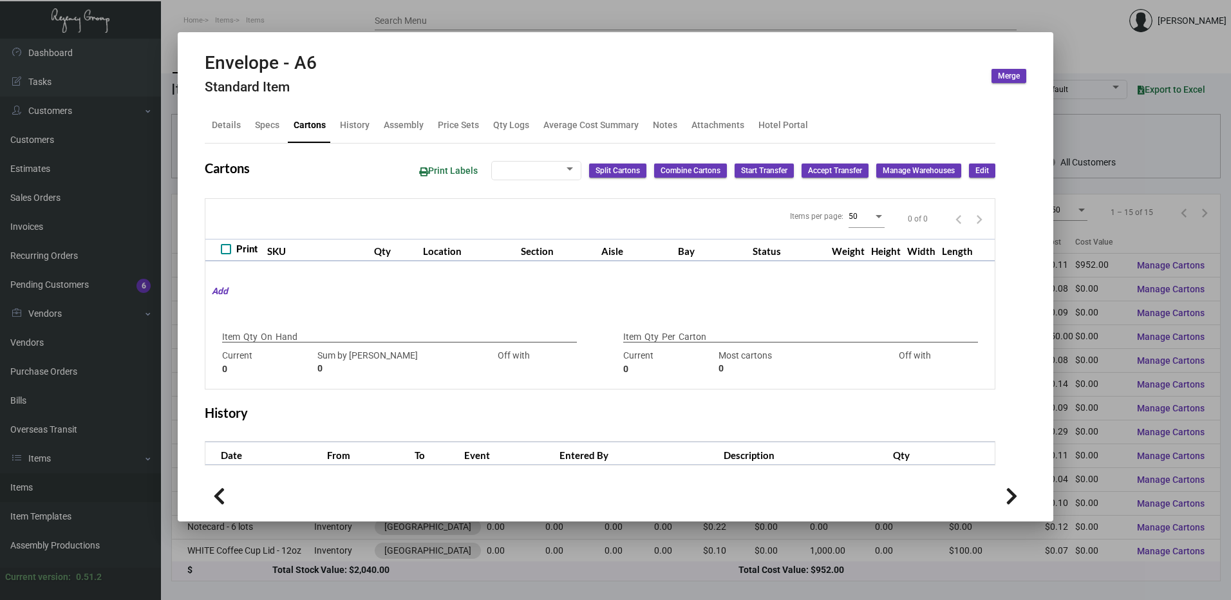
type input "1000"
type input "0"
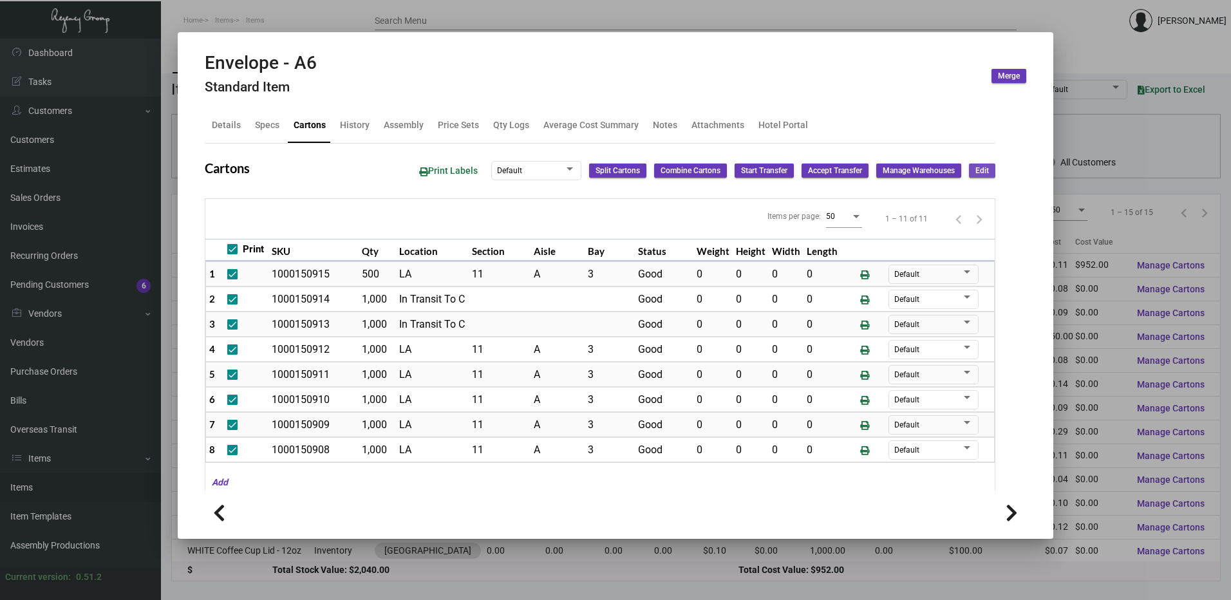
click at [976, 169] on span "Edit" at bounding box center [982, 170] width 14 height 11
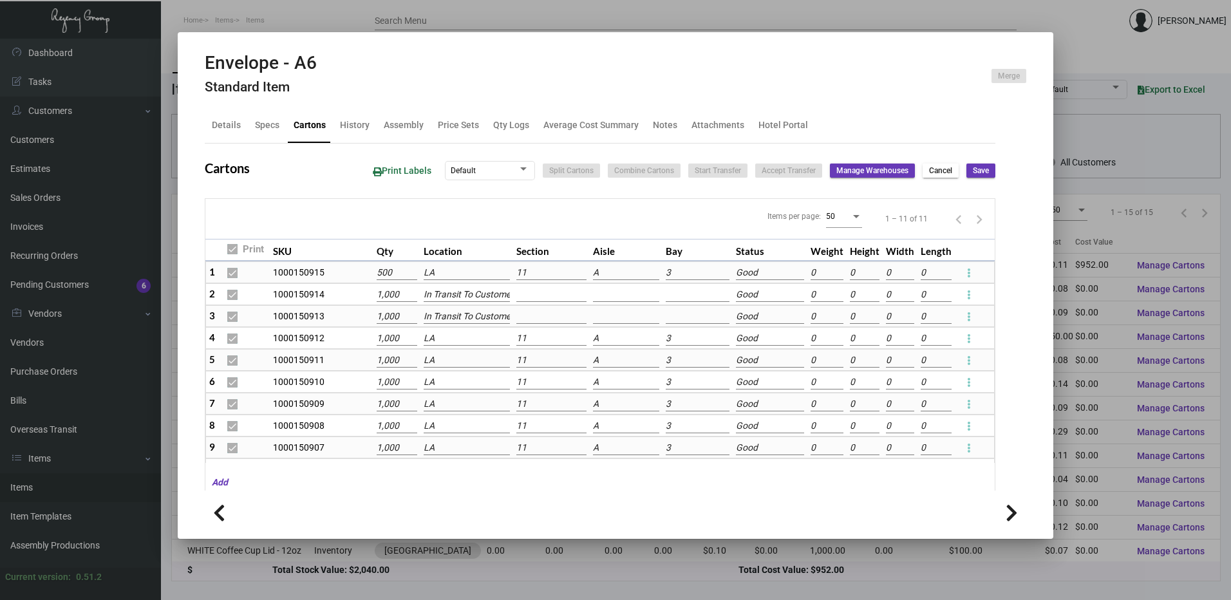
click at [446, 272] on input "LA" at bounding box center [467, 273] width 87 height 14
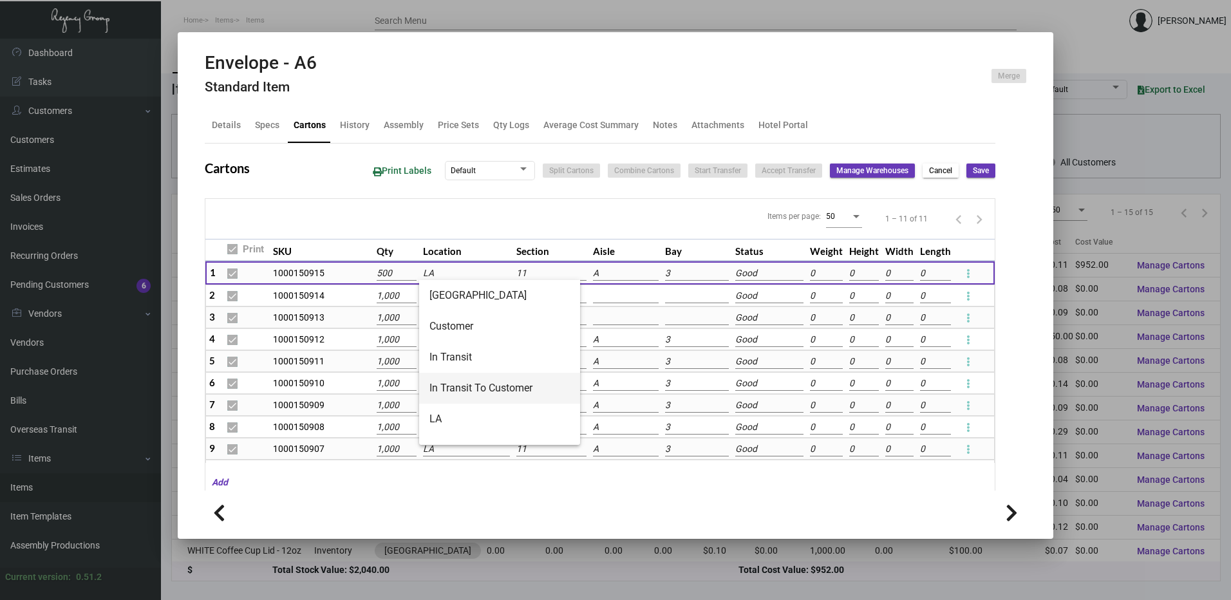
click at [478, 395] on span "In Transit To Customer" at bounding box center [499, 388] width 140 height 31
type input "In Transit To Customer"
click at [445, 343] on input "LA" at bounding box center [466, 340] width 86 height 14
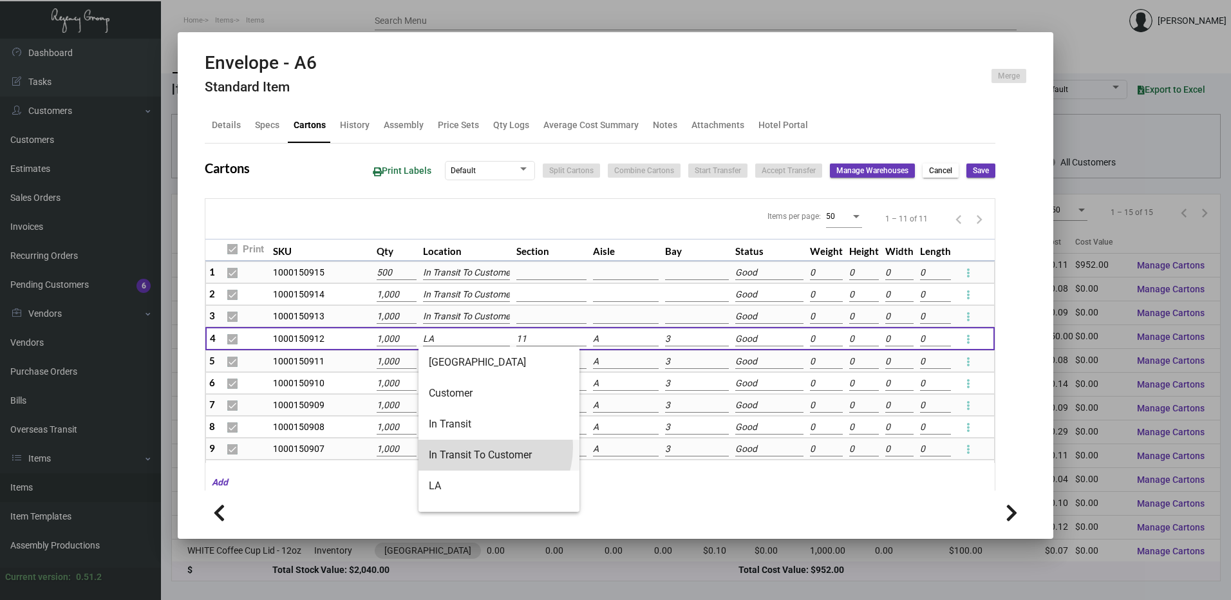
click at [482, 447] on span "In Transit To Customer" at bounding box center [499, 455] width 140 height 31
type input "In Transit To Customer"
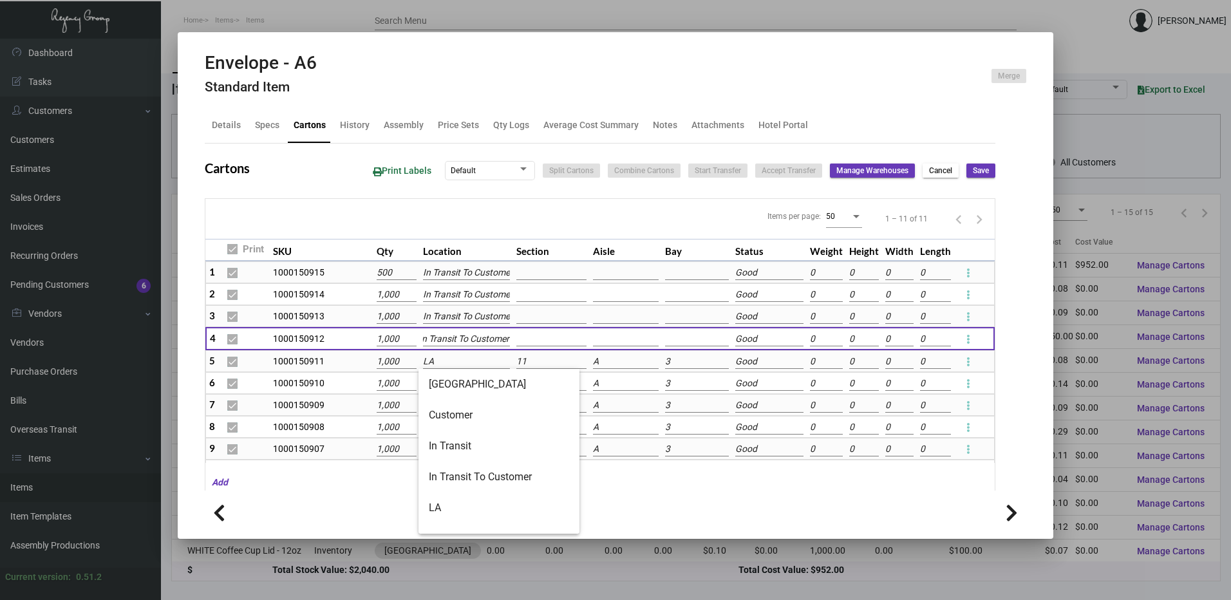
click at [457, 366] on input "LA" at bounding box center [466, 362] width 86 height 14
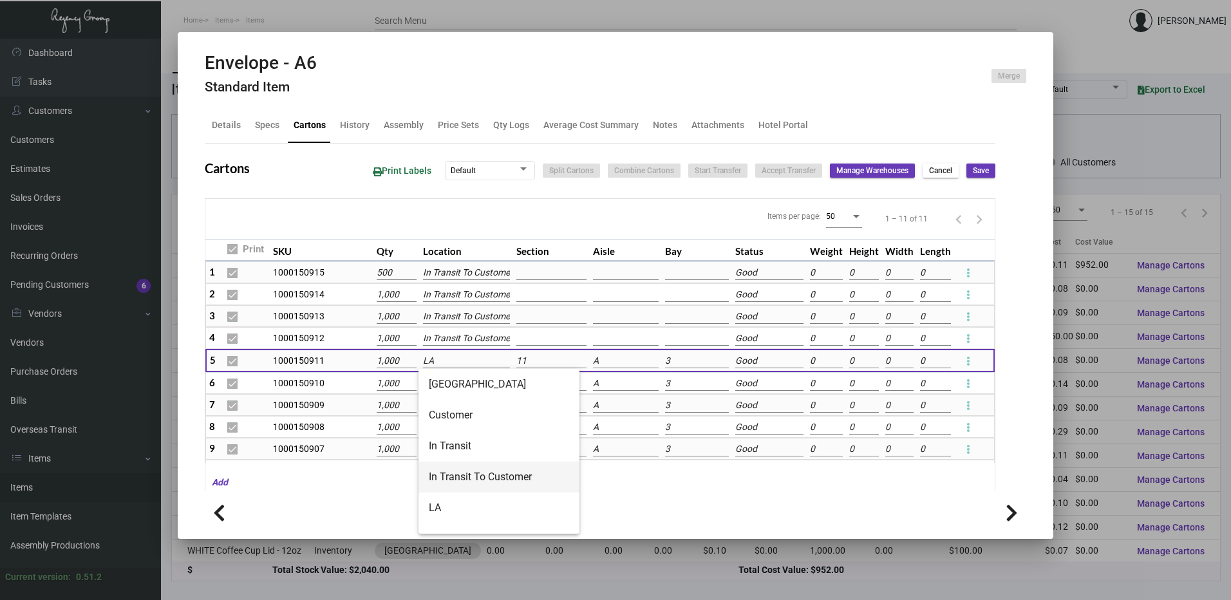
click at [470, 472] on span "In Transit To Customer" at bounding box center [499, 476] width 140 height 31
type input "In Transit To Customer"
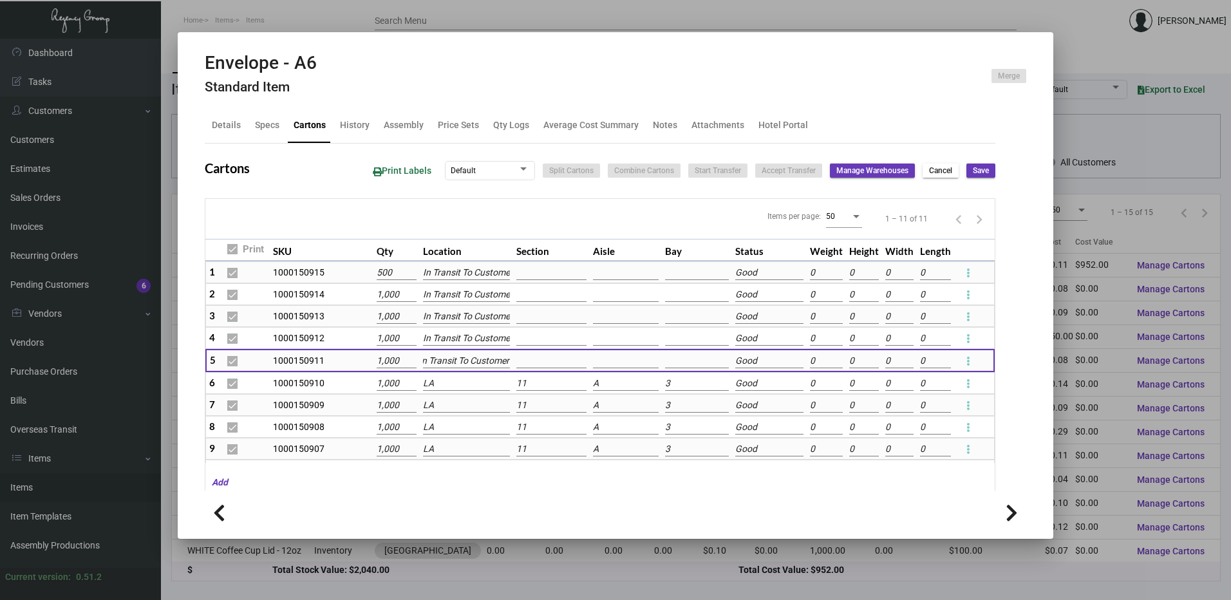
click at [452, 389] on input "LA" at bounding box center [466, 384] width 86 height 14
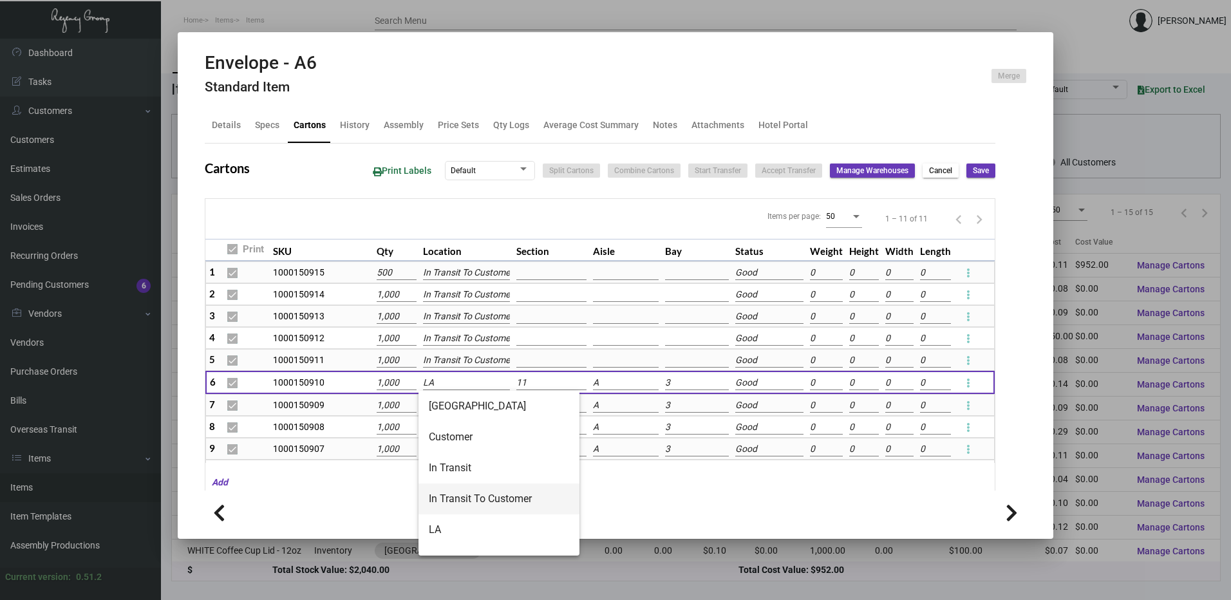
click at [461, 490] on span "In Transit To Customer" at bounding box center [499, 498] width 140 height 31
type input "In Transit To Customer"
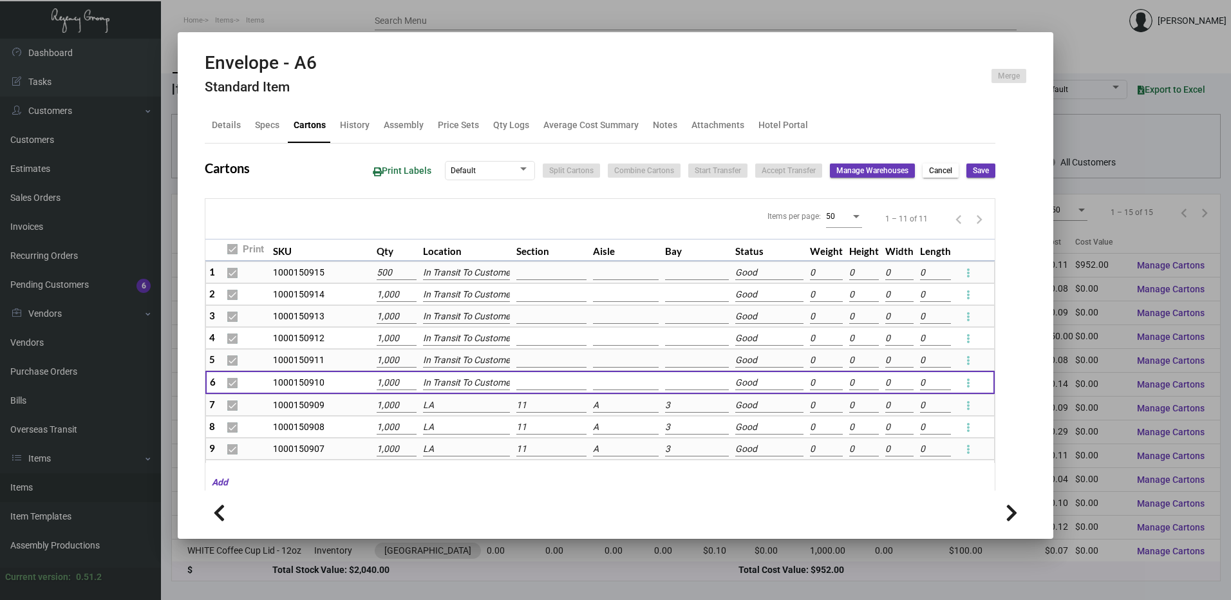
scroll to position [0, 7]
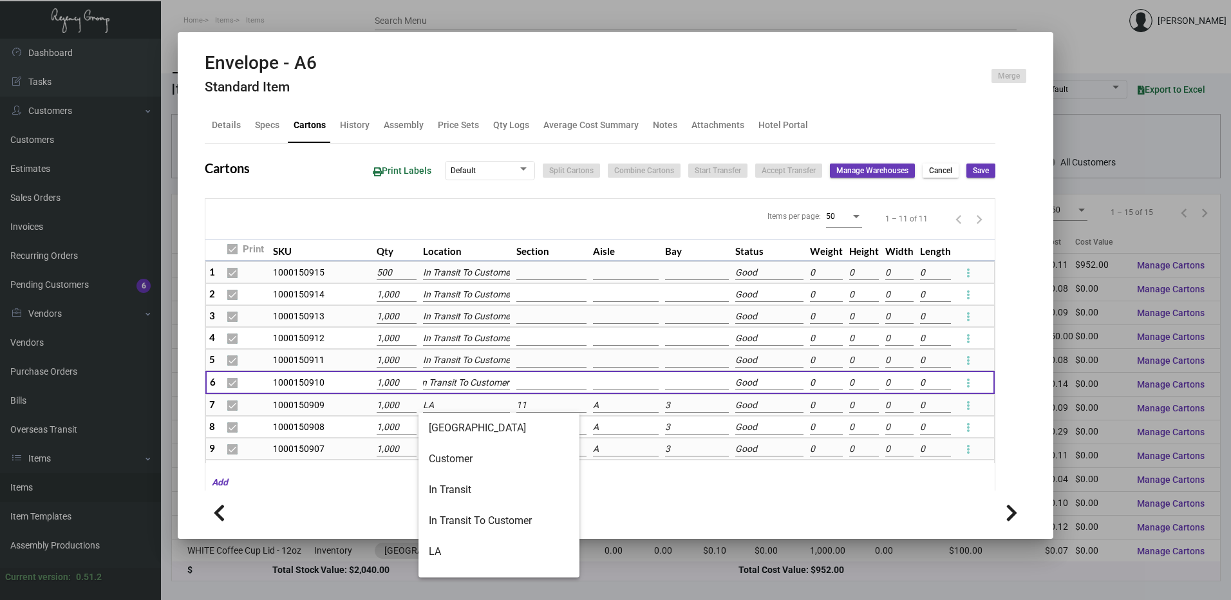
click at [452, 410] on input "LA" at bounding box center [466, 405] width 86 height 14
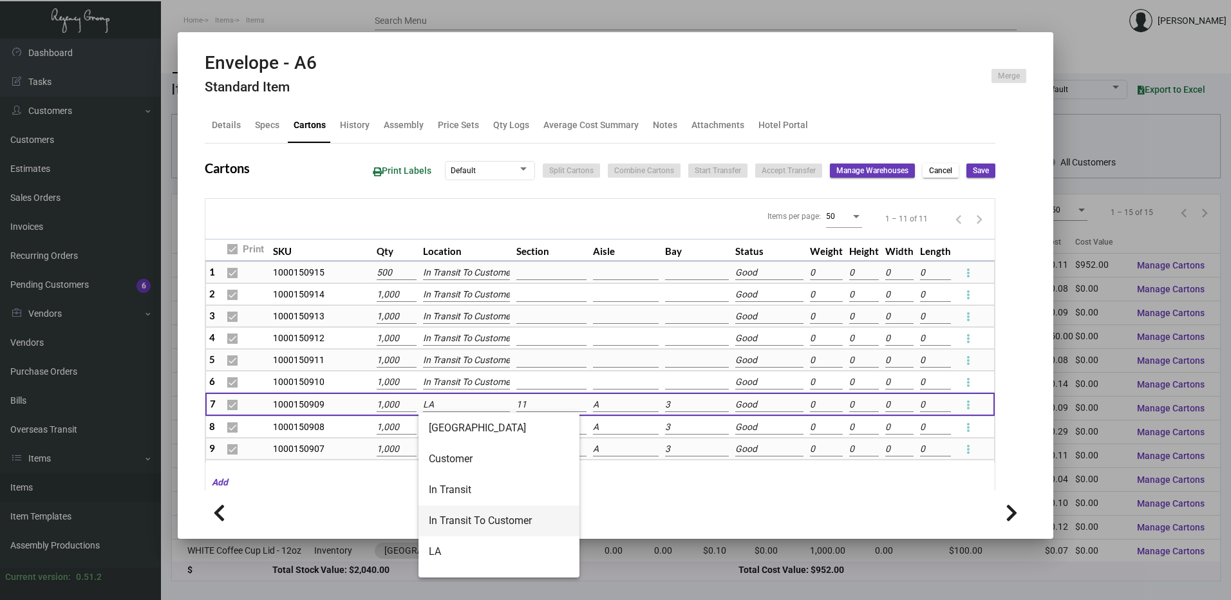
click at [465, 517] on span "In Transit To Customer" at bounding box center [499, 520] width 140 height 31
type input "In Transit To Customer"
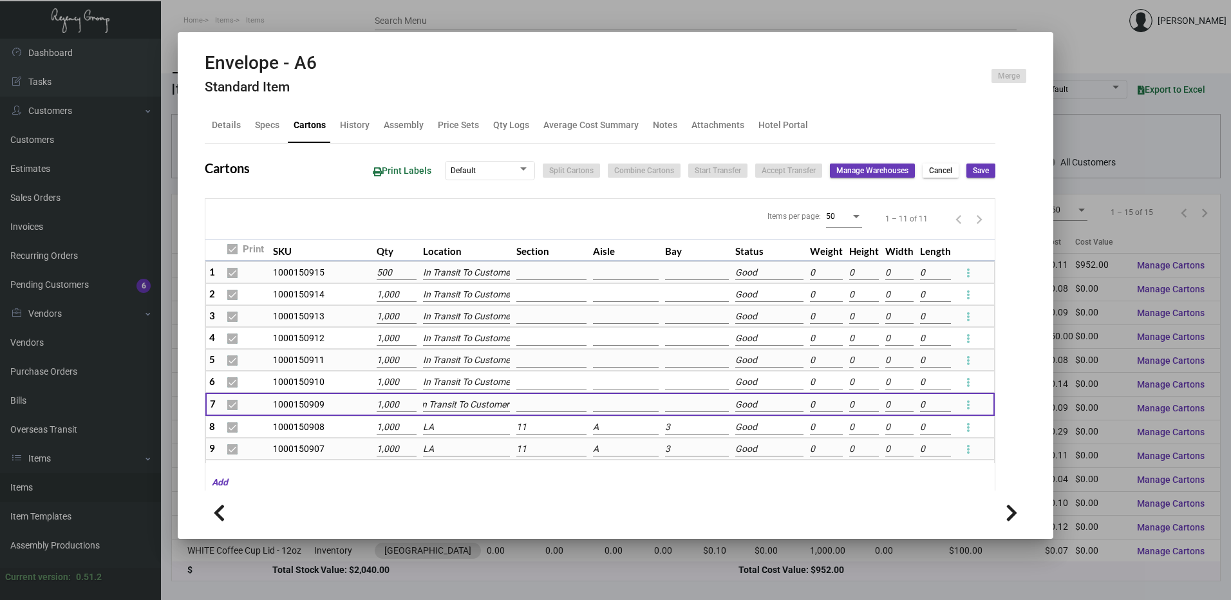
click at [452, 434] on input "LA" at bounding box center [466, 427] width 86 height 14
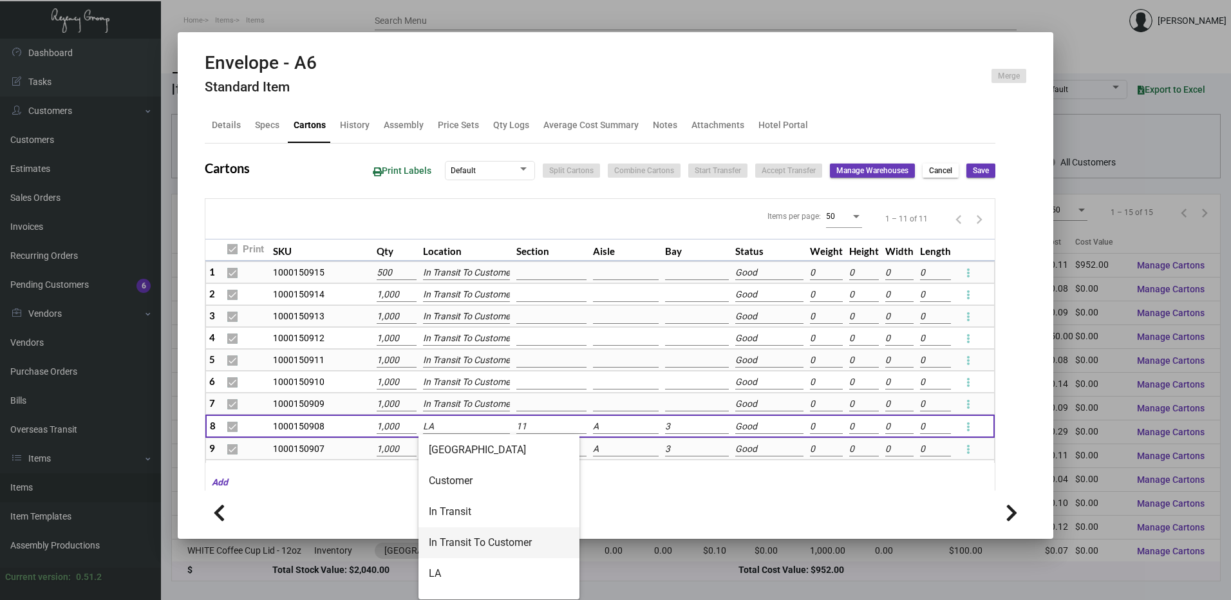
click at [463, 537] on span "In Transit To Customer" at bounding box center [499, 542] width 140 height 31
type input "In Transit To Customer"
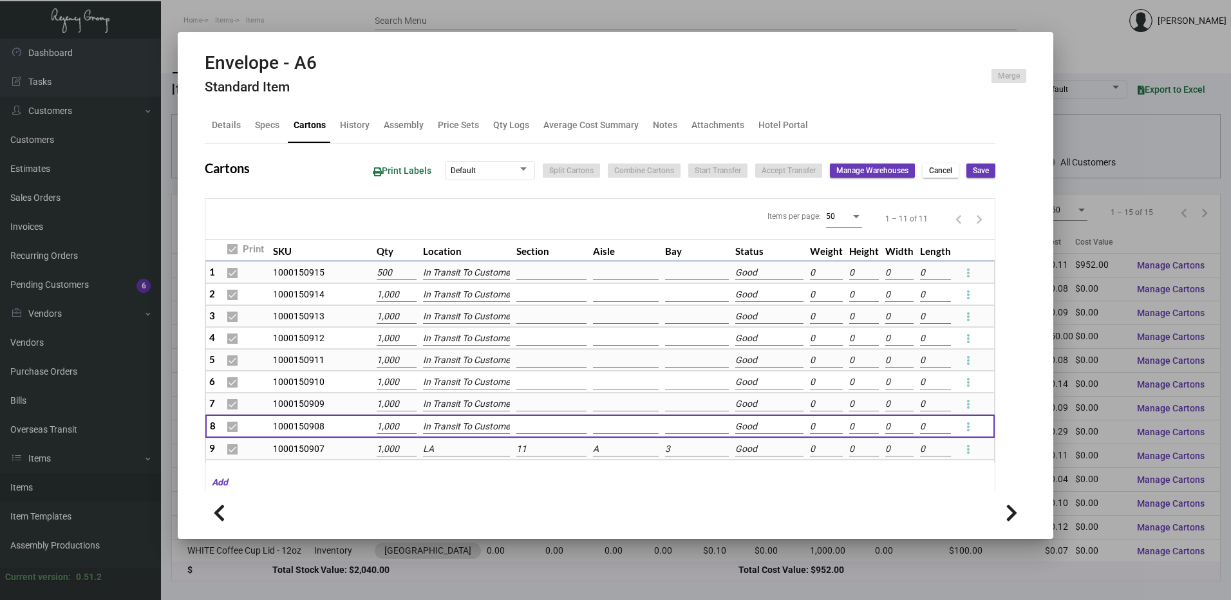
scroll to position [0, 7]
click at [447, 449] on input "LA" at bounding box center [466, 449] width 86 height 14
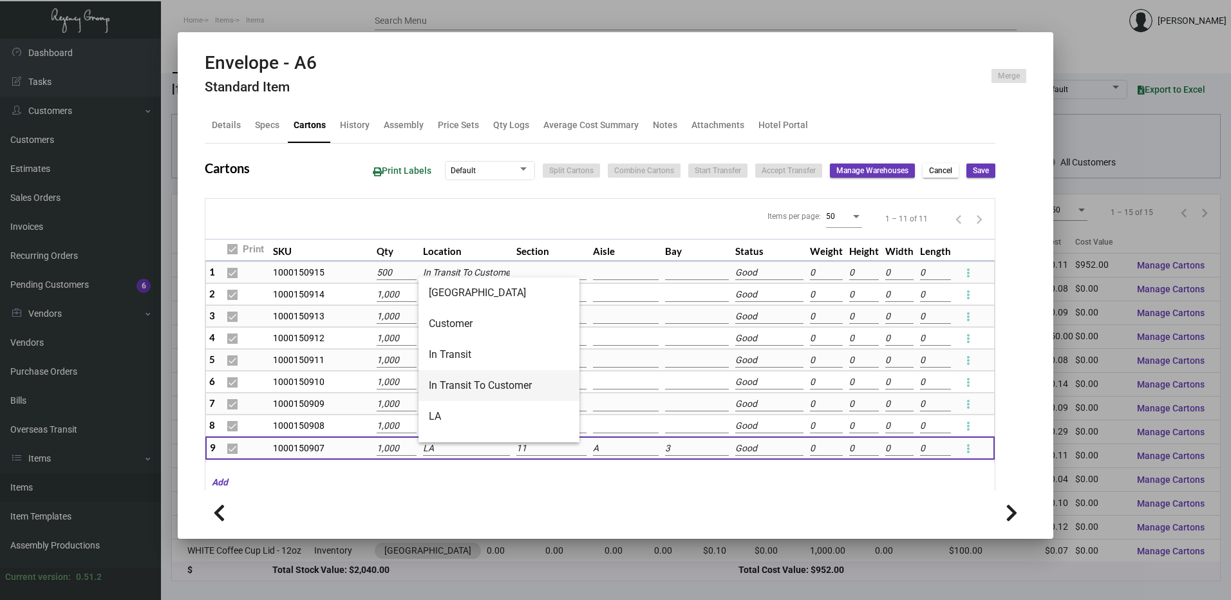
click at [487, 395] on span "In Transit To Customer" at bounding box center [499, 385] width 140 height 31
type input "In Transit To Customer"
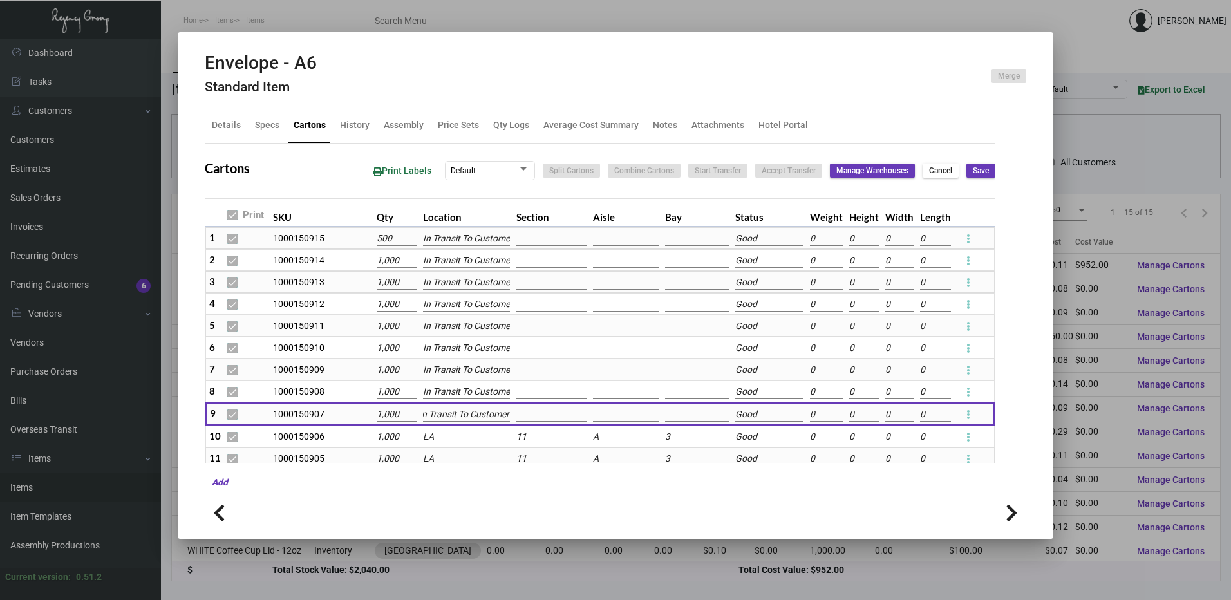
scroll to position [51, 0]
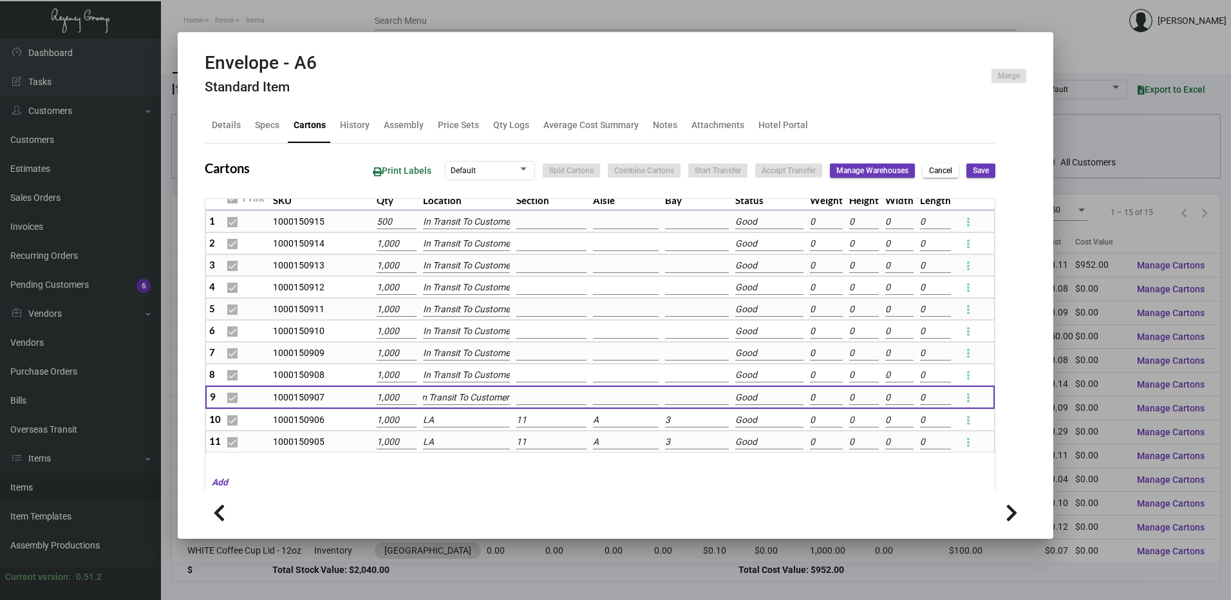
click at [461, 422] on input "LA" at bounding box center [466, 420] width 86 height 14
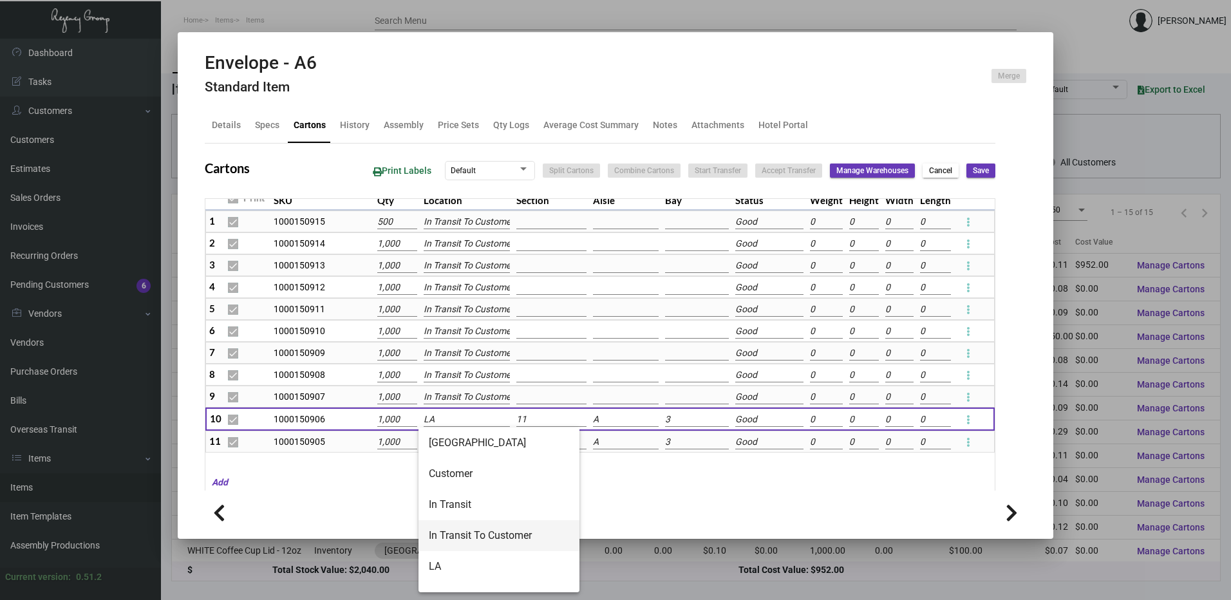
click at [465, 525] on span "In Transit To Customer" at bounding box center [499, 535] width 140 height 31
type input "In Transit To Customer"
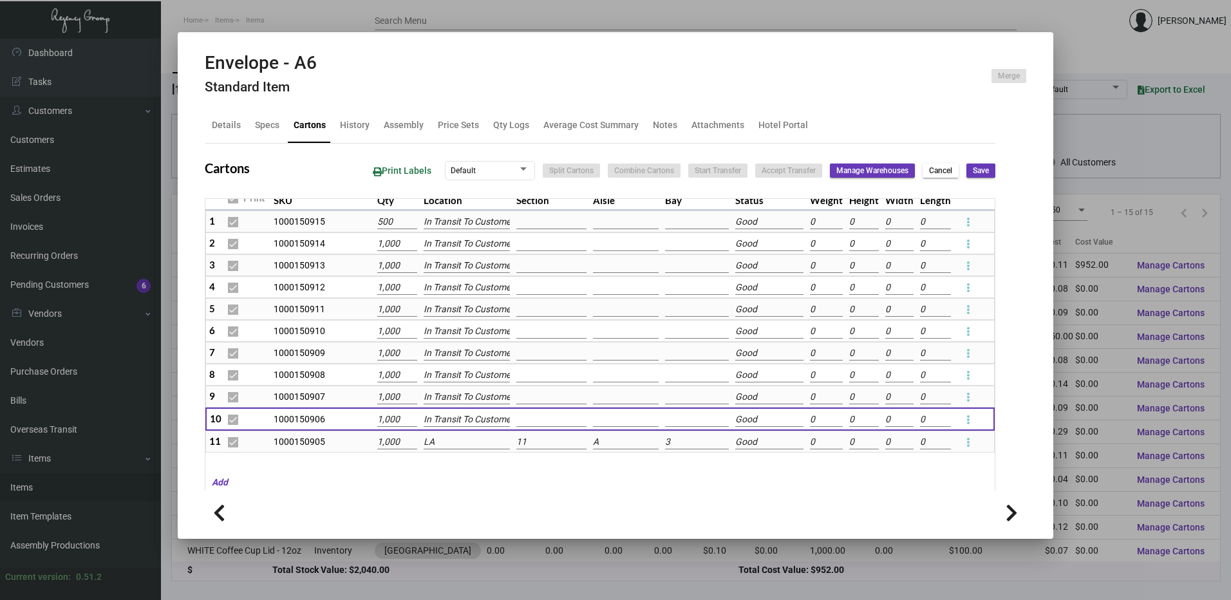
scroll to position [0, 7]
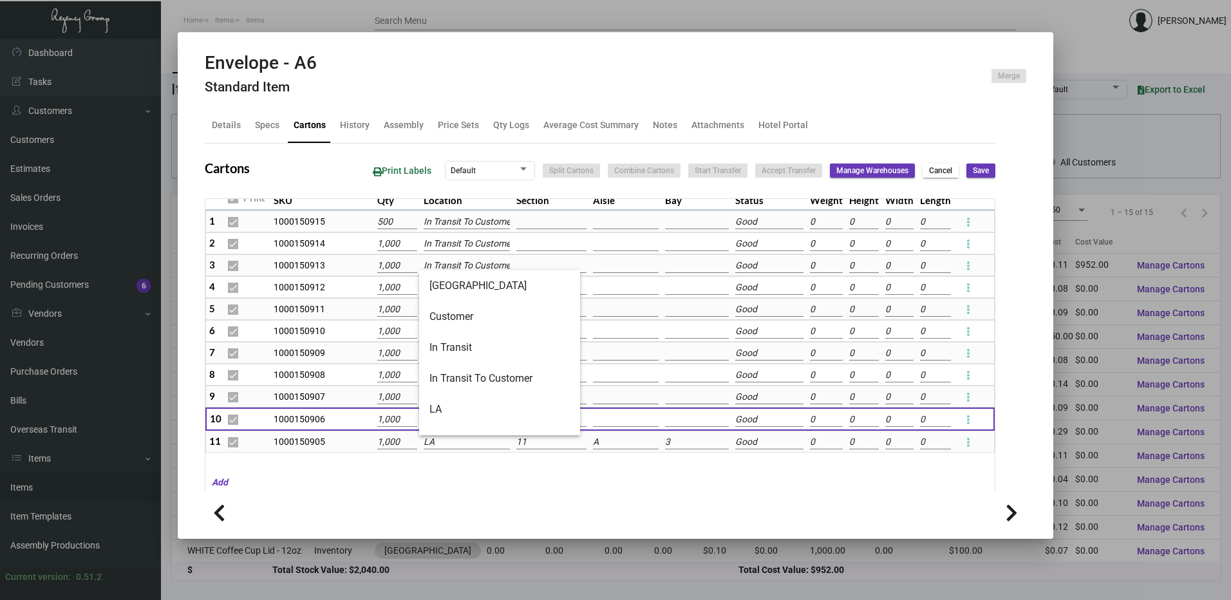
click at [449, 442] on input "LA" at bounding box center [467, 442] width 86 height 14
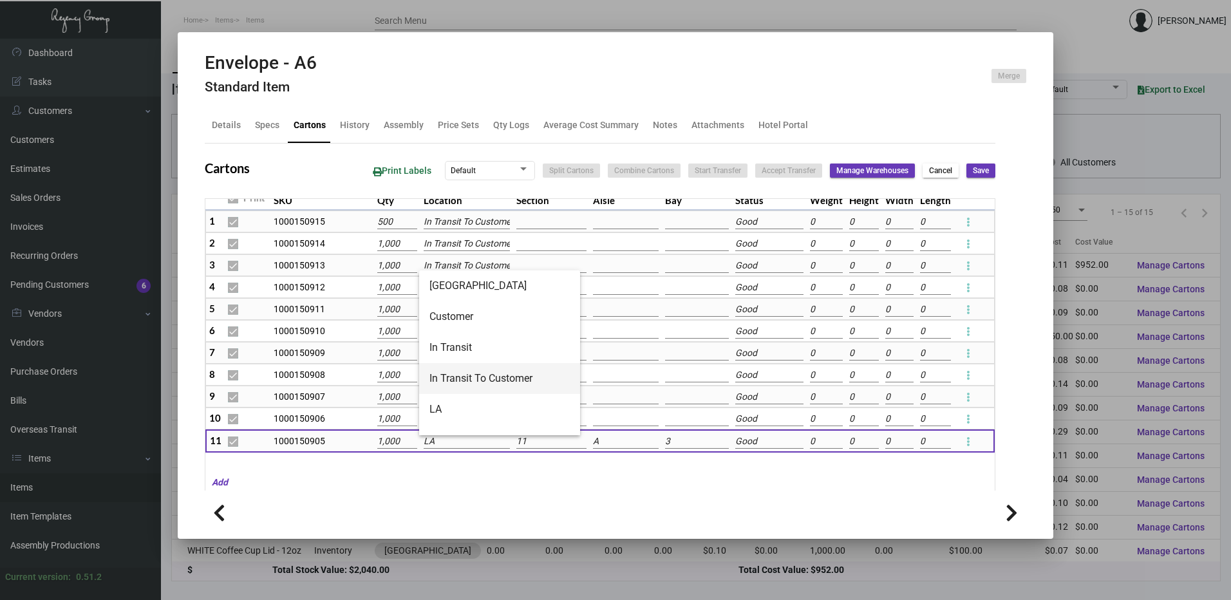
click at [476, 375] on span "In Transit To Customer" at bounding box center [499, 378] width 140 height 31
type input "In Transit To Customer"
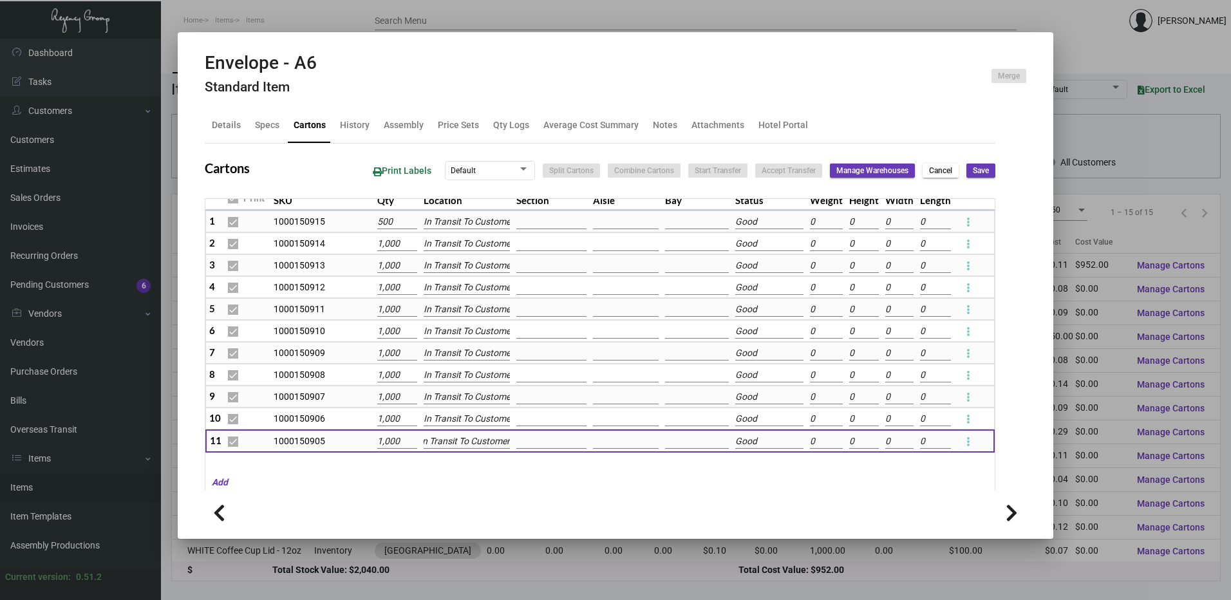
click at [973, 174] on span "Save" at bounding box center [981, 170] width 16 height 11
checkbox input "false"
type input "0"
checkbox input "false"
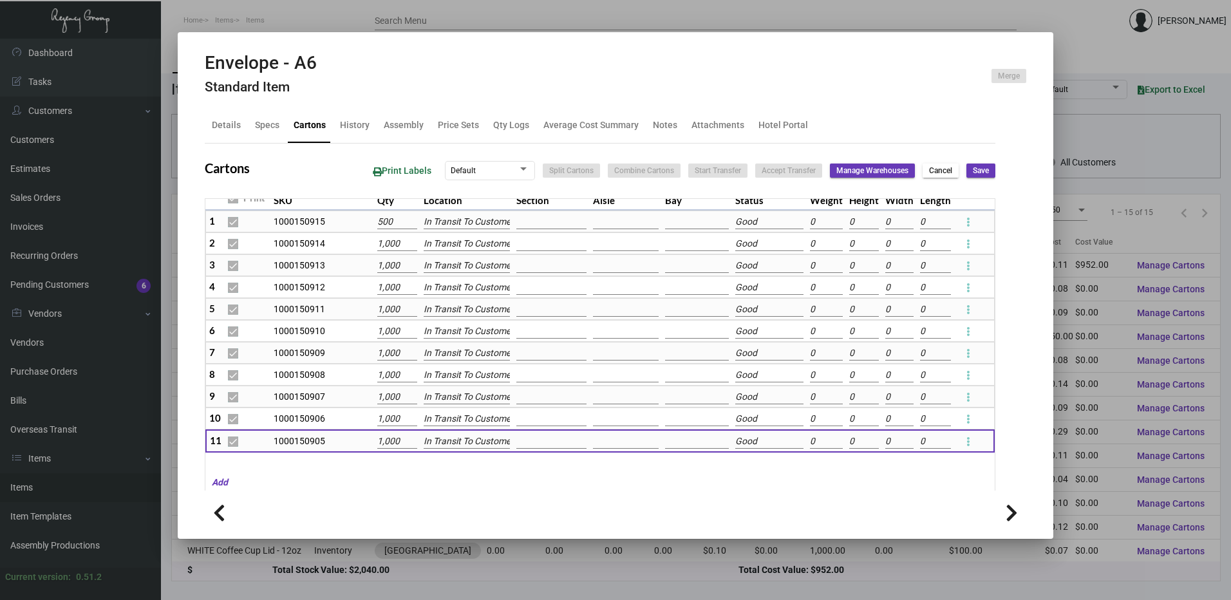
type input "0"
checkbox input "false"
type input "0"
checkbox input "false"
type input "0"
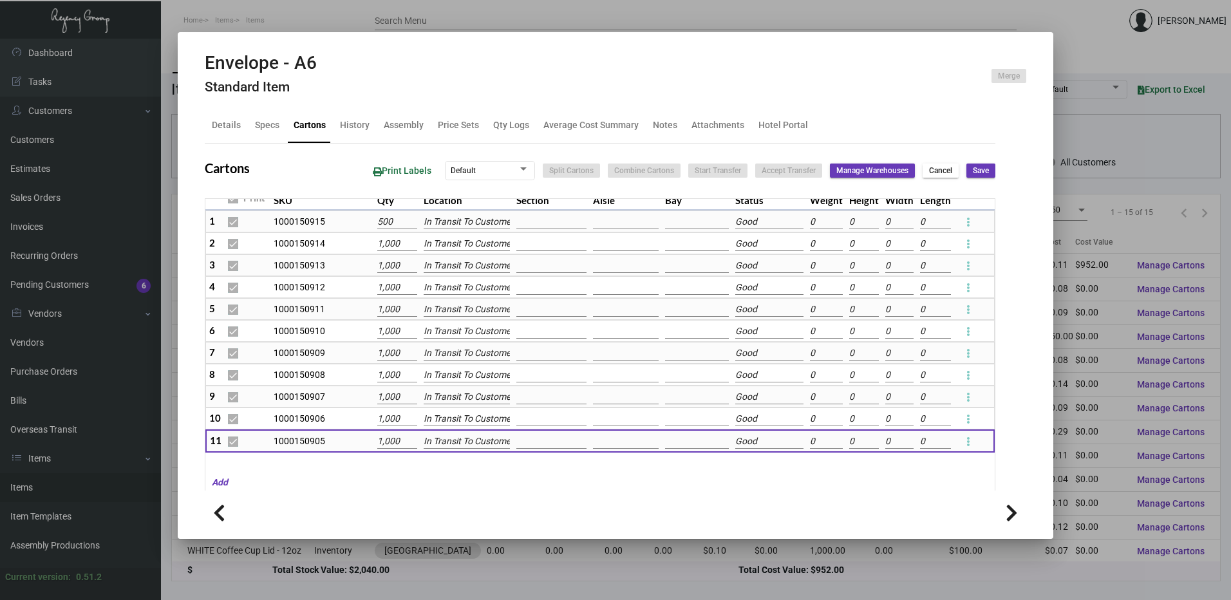
checkbox input "false"
type input "0"
checkbox input "false"
type input "0"
checkbox input "false"
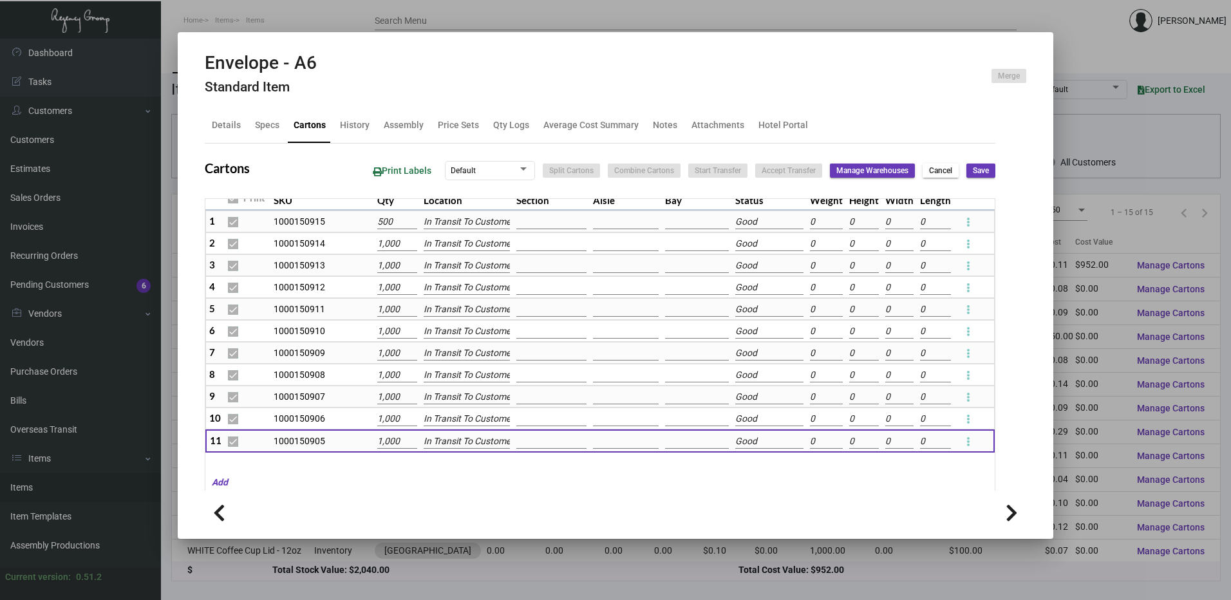
type input "0"
checkbox input "false"
type input "0"
checkbox input "false"
type input "0"
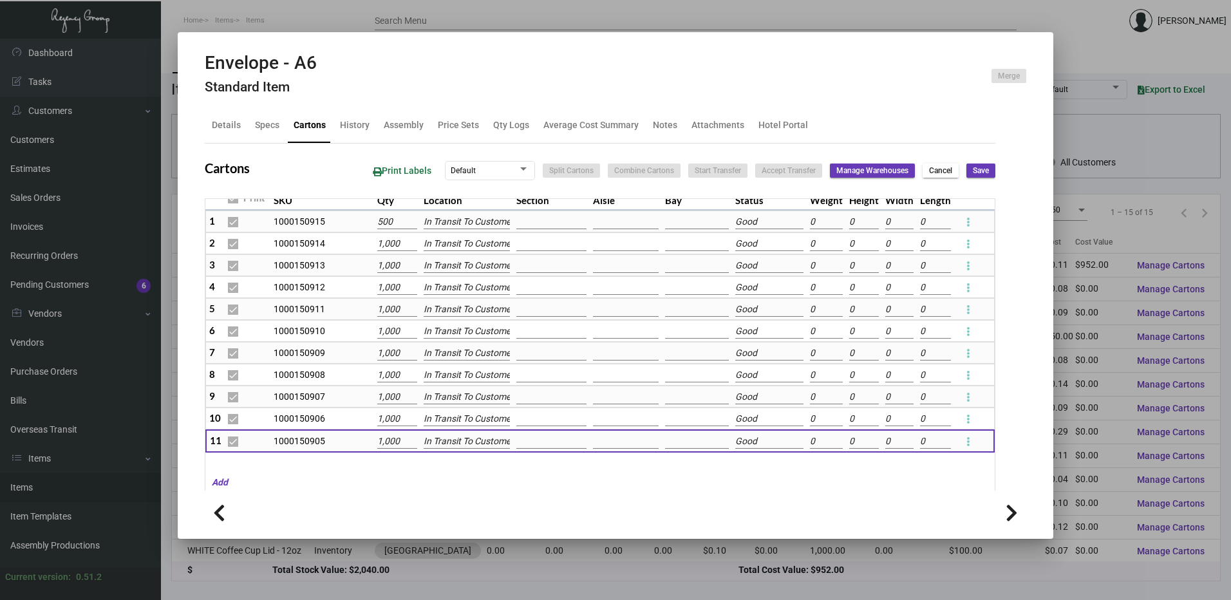
checkbox input "false"
type input "0"
checkbox input "false"
type input "0"
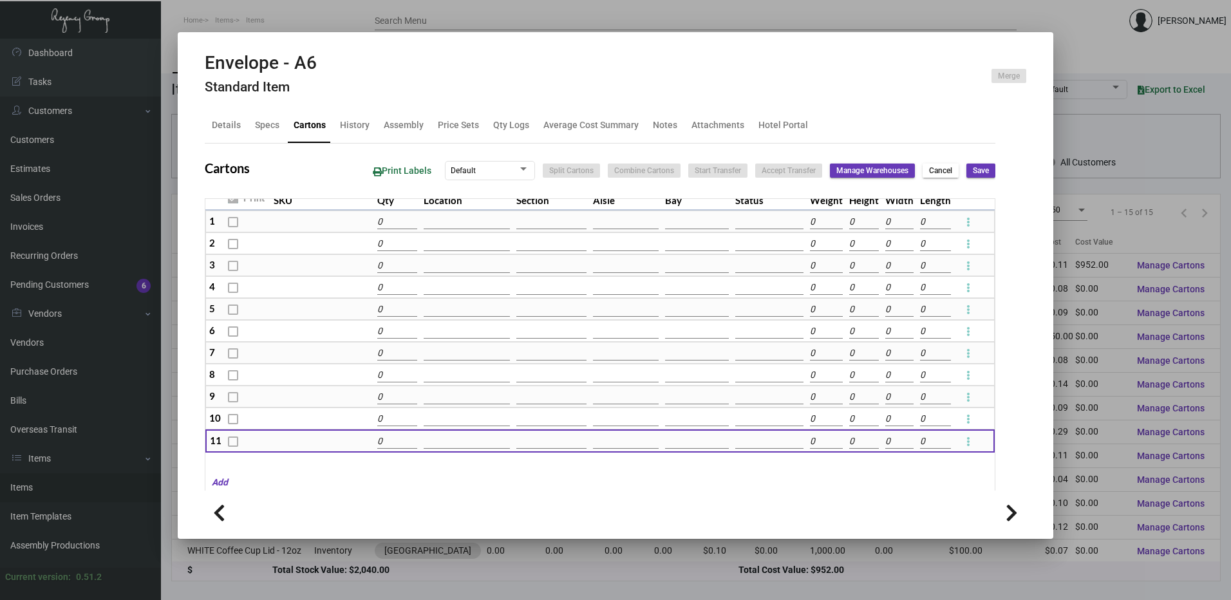
scroll to position [157, 0]
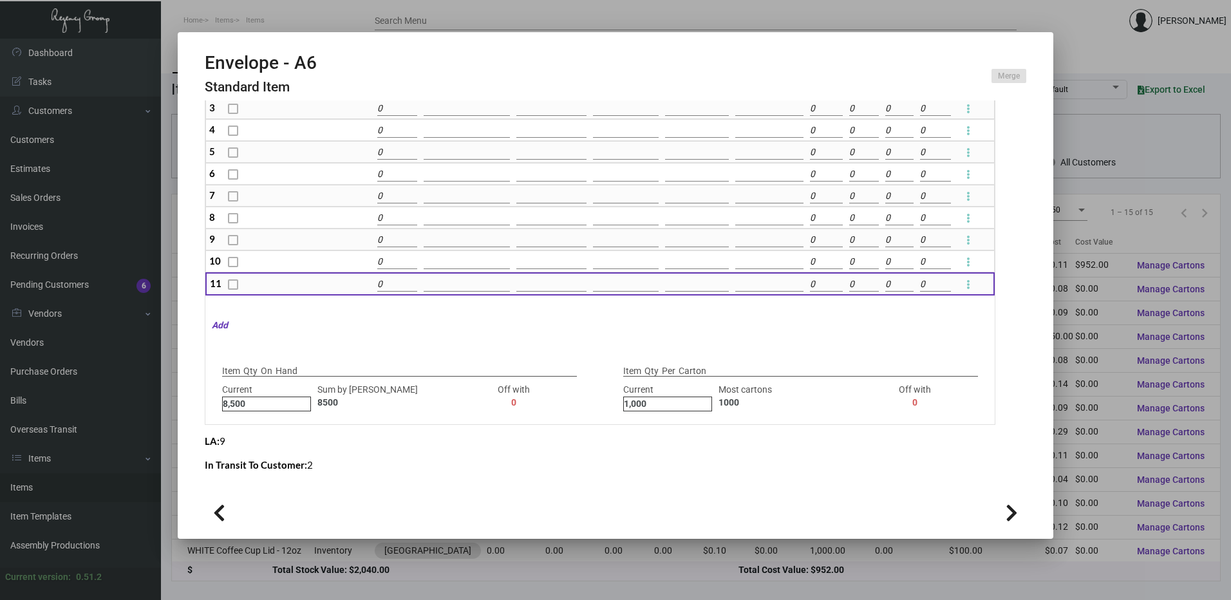
type input "0"
type input "+8500"
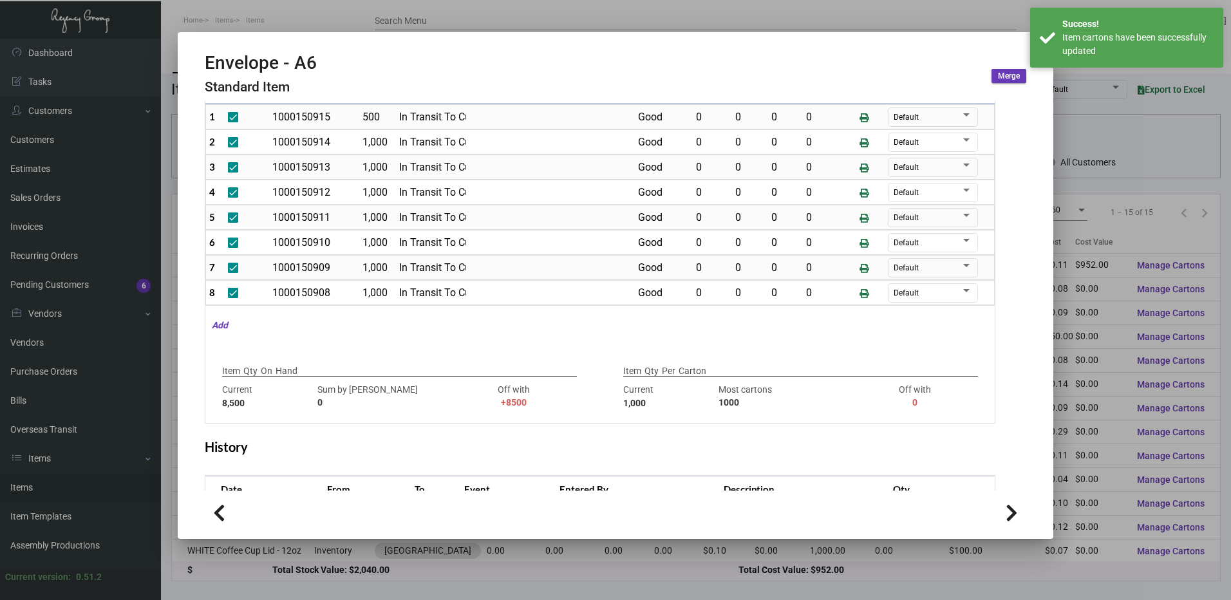
scroll to position [0, 0]
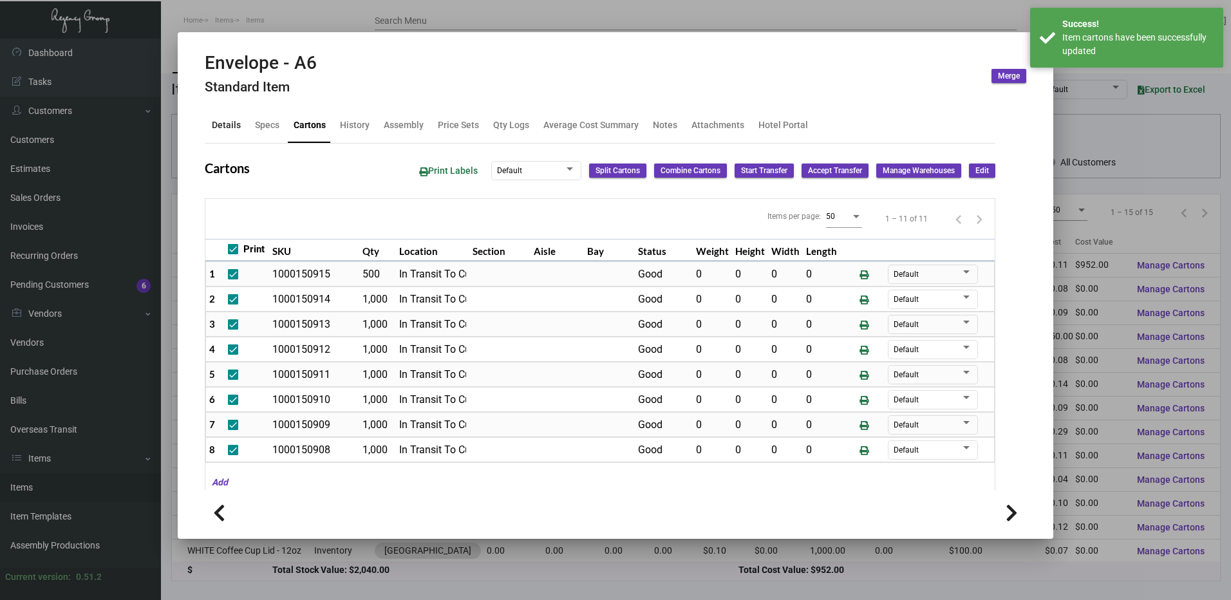
click at [238, 122] on div "Details" at bounding box center [226, 125] width 29 height 14
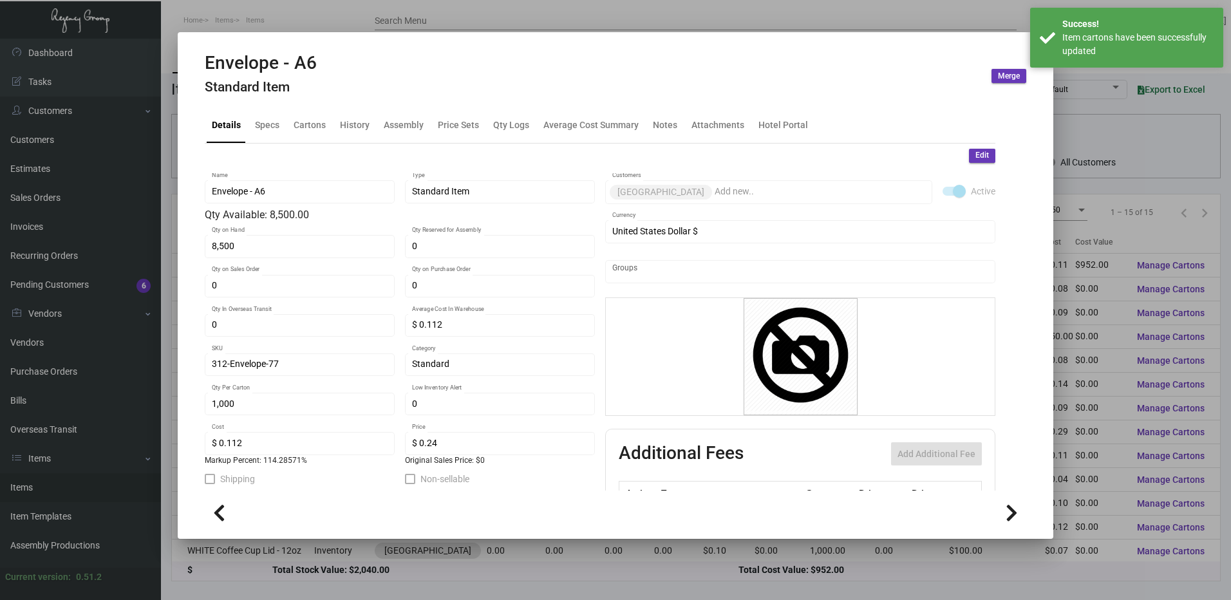
click at [975, 153] on span "Edit" at bounding box center [982, 155] width 14 height 11
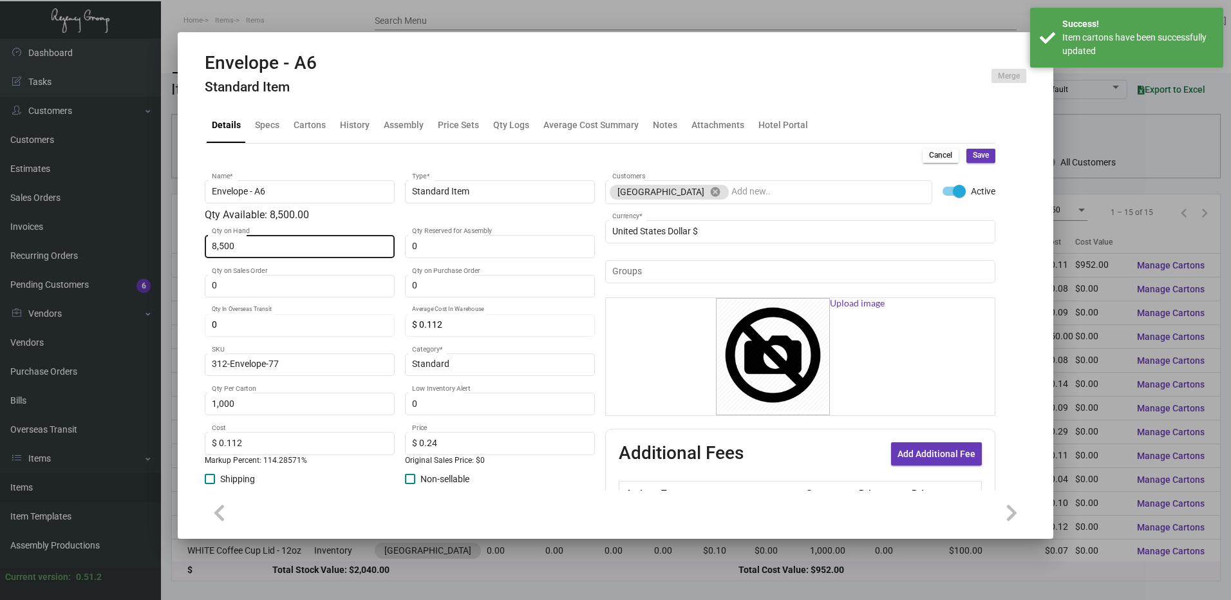
click at [258, 239] on div "8,500 Qty on Hand" at bounding box center [300, 245] width 176 height 25
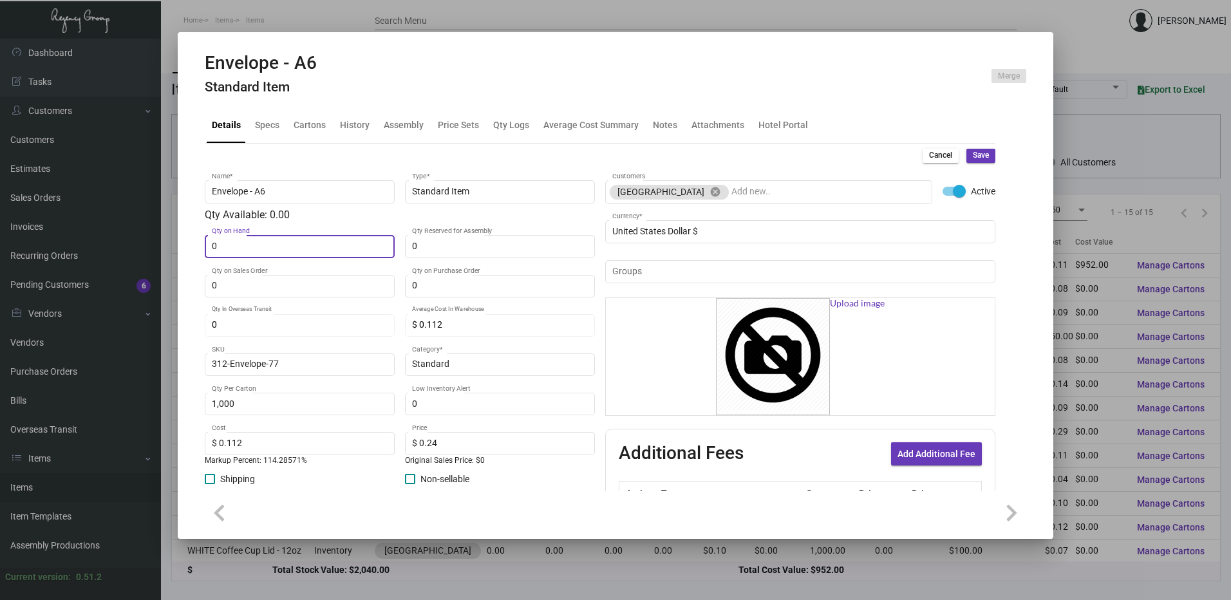
type input "0"
click at [974, 151] on span "Save" at bounding box center [981, 155] width 16 height 11
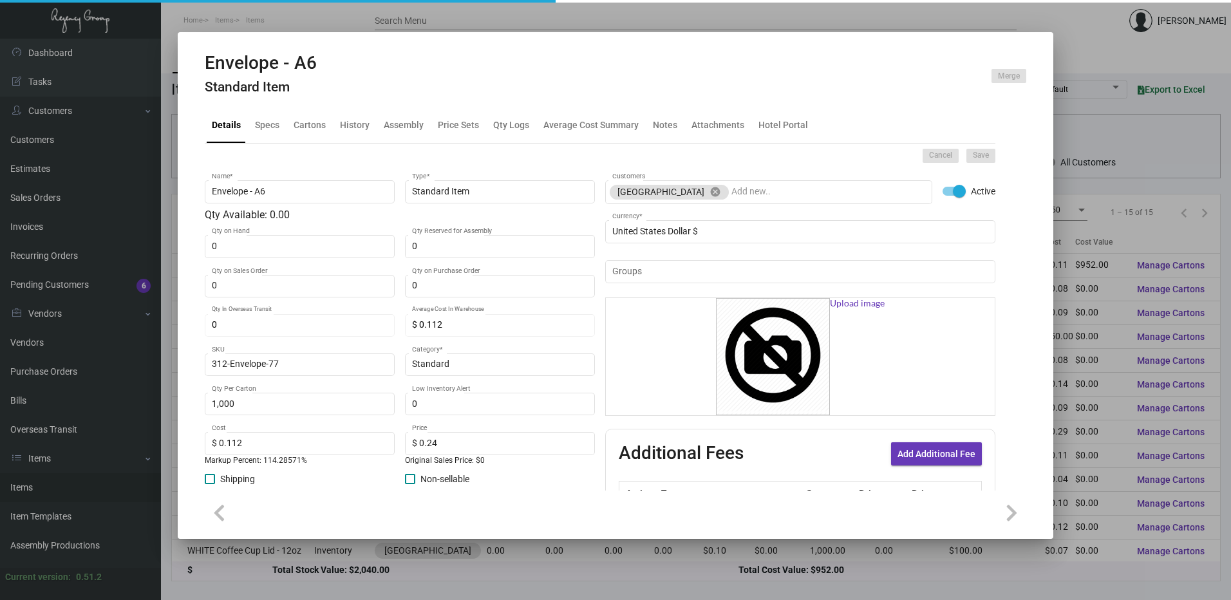
type input "$ 0.00"
